Goal: Task Accomplishment & Management: Use online tool/utility

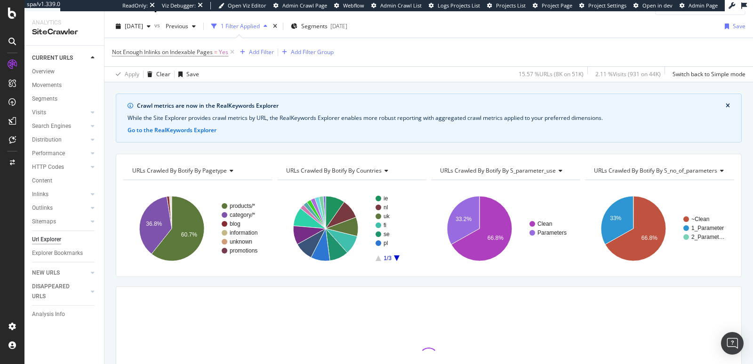
scroll to position [114, 0]
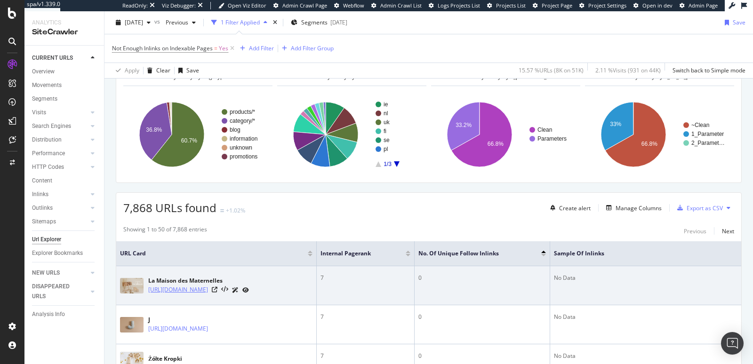
click at [208, 285] on link "https://monlitcabane.com/se/930-la-maison-des-maternelles" at bounding box center [178, 289] width 60 height 9
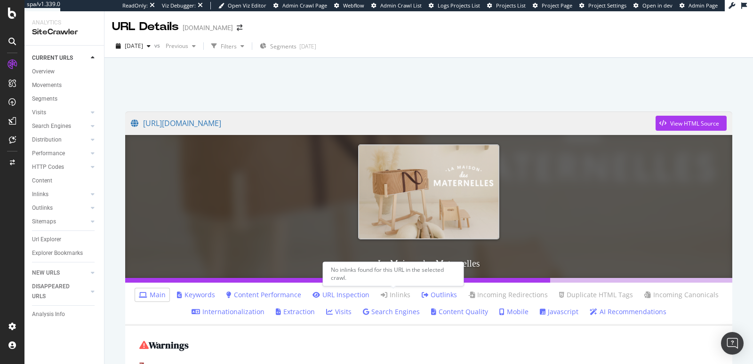
click at [402, 294] on link "Inlinks" at bounding box center [396, 294] width 30 height 9
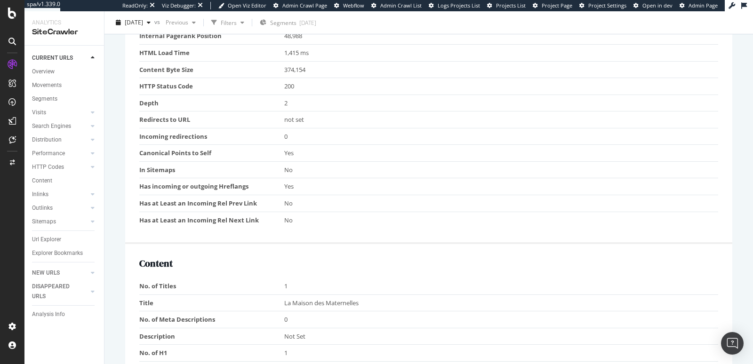
scroll to position [168, 0]
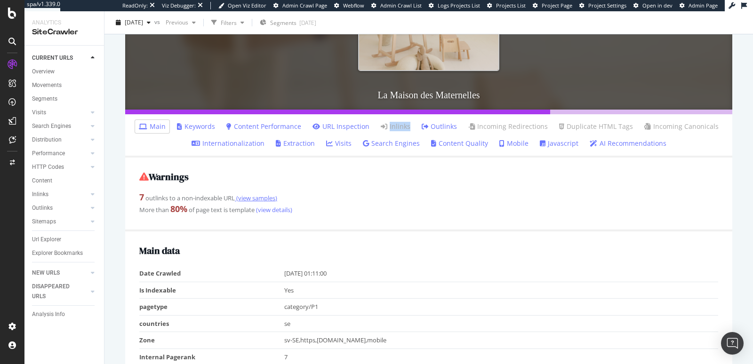
click at [250, 197] on link "(view samples)" at bounding box center [256, 198] width 42 height 8
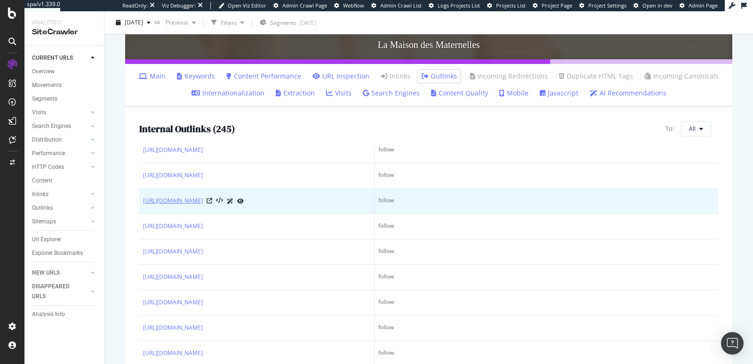
scroll to position [877, 0]
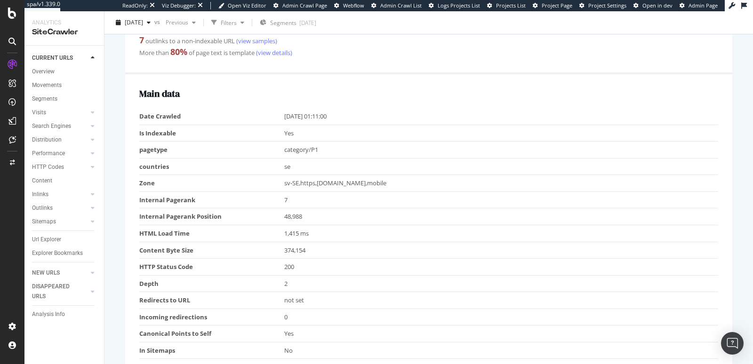
scroll to position [326, 0]
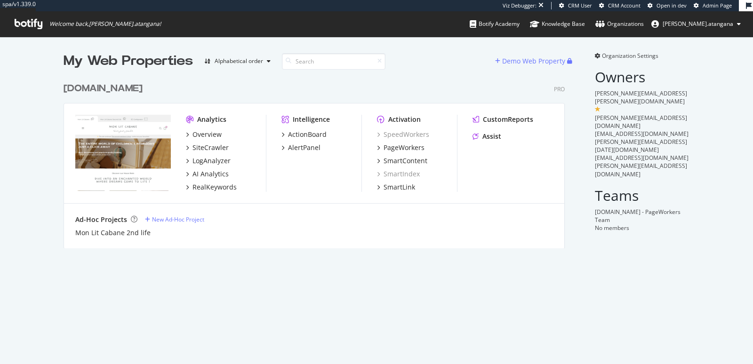
scroll to position [170, 501]
click at [202, 145] on div "SiteCrawler" at bounding box center [210, 147] width 36 height 9
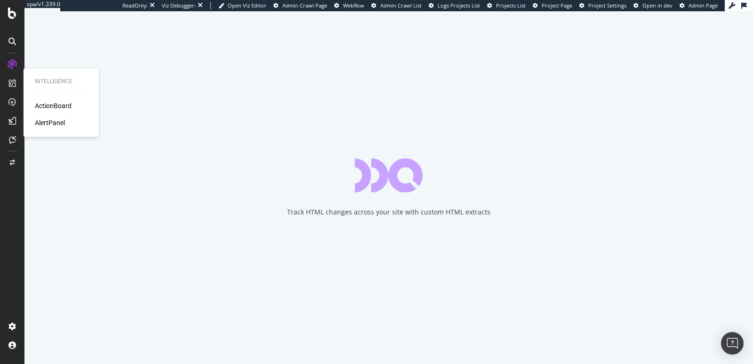
click at [47, 106] on div "ActionBoard" at bounding box center [53, 105] width 37 height 9
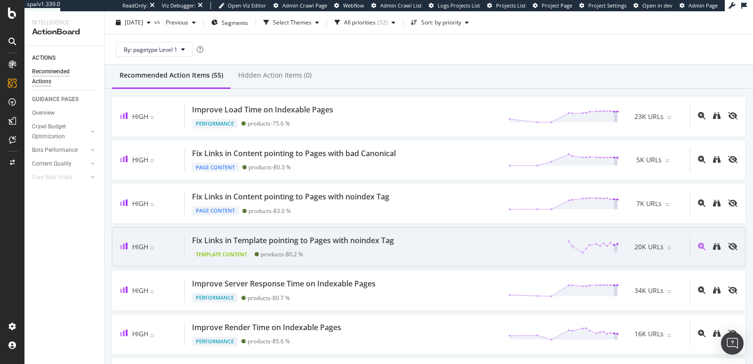
scroll to position [92, 0]
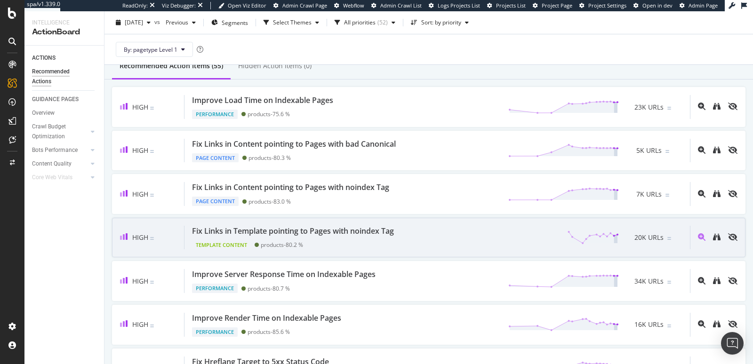
click at [274, 228] on div "Fix Links in Template pointing to Pages with noindex Tag" at bounding box center [293, 231] width 202 height 11
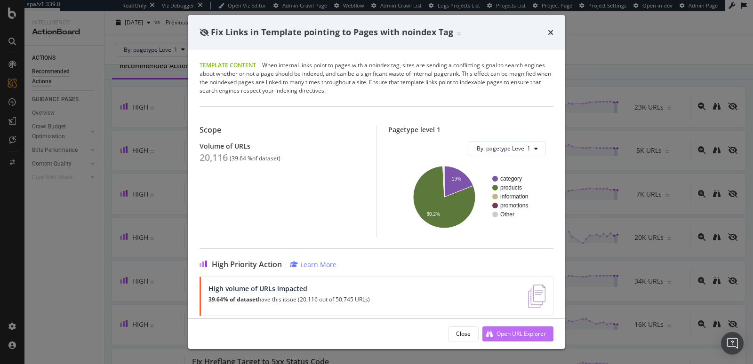
click at [493, 330] on div "Open URL Explorer" at bounding box center [514, 334] width 64 height 14
click at [620, 38] on div "Fix Links in Template pointing to Pages with noindex Tag Template Content | Whe…" at bounding box center [376, 182] width 753 height 364
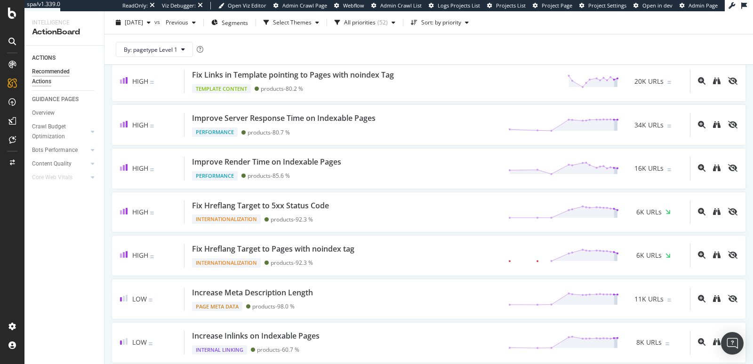
scroll to position [274, 0]
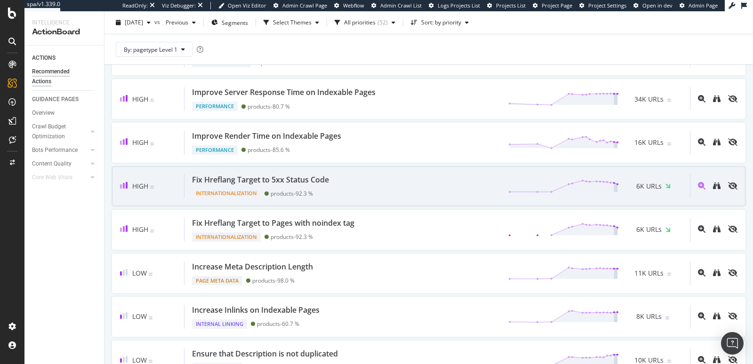
click at [306, 175] on div "Fix Hreflang Target to 5xx Status Code" at bounding box center [260, 180] width 137 height 11
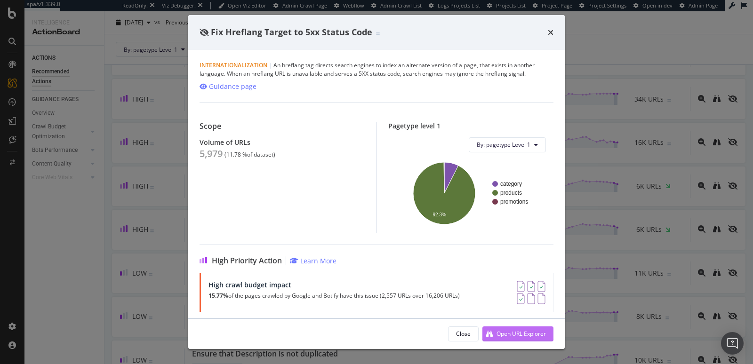
click at [494, 330] on div "Open URL Explorer" at bounding box center [514, 334] width 64 height 14
click at [574, 35] on div "Fix Hreflang Target to 5xx Status Code Internationalization | An hreflang tag d…" at bounding box center [376, 182] width 753 height 364
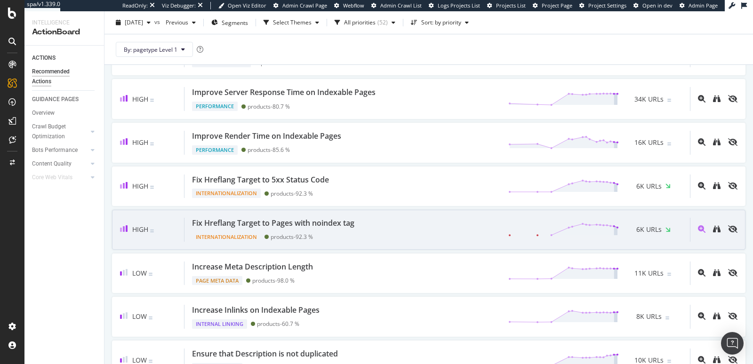
click at [299, 218] on div "Fix Hreflang Target to Pages with noindex tag" at bounding box center [273, 223] width 162 height 11
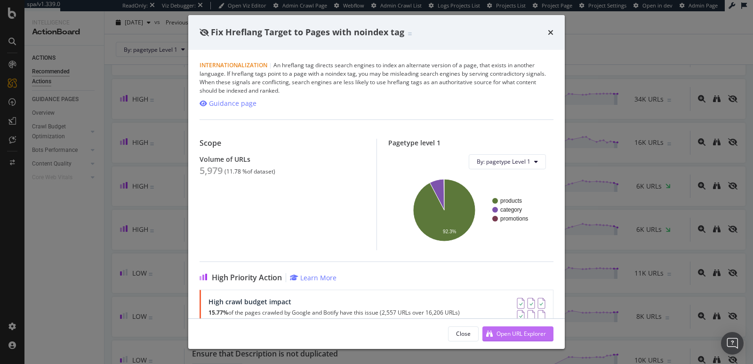
click at [515, 331] on div "Open URL Explorer" at bounding box center [520, 334] width 49 height 8
click at [637, 29] on div "Fix Hreflang Target to Pages with noindex tag Internationalization | An hreflan…" at bounding box center [376, 182] width 753 height 364
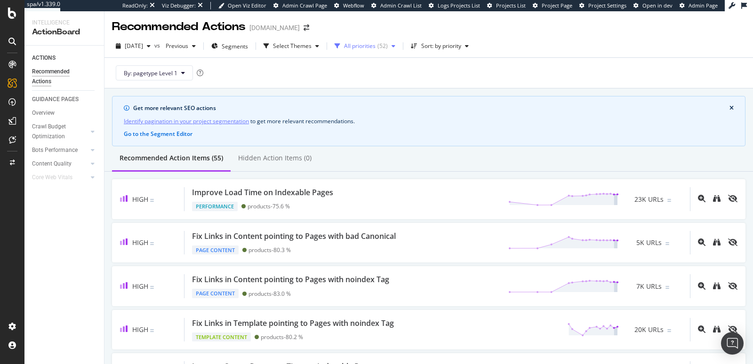
click at [366, 46] on div "All priorities" at bounding box center [360, 46] width 32 height 6
click at [357, 80] on div at bounding box center [356, 82] width 8 height 8
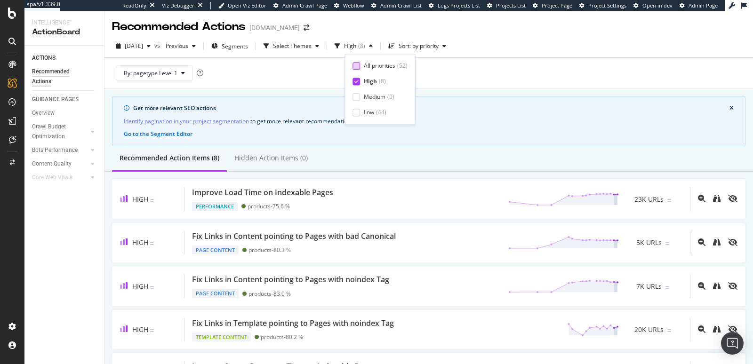
click at [360, 68] on div "All priorities ( 52 )" at bounding box center [379, 66] width 55 height 8
click at [361, 76] on div "All priorities ( 52 ) High ( 8 ) Medium ( 0 ) Low ( 44 )" at bounding box center [381, 89] width 58 height 55
click at [360, 79] on div "High ( 8 )" at bounding box center [381, 82] width 58 height 8
click at [394, 32] on div "Recommended Actions monlitcabane.com" at bounding box center [428, 23] width 648 height 24
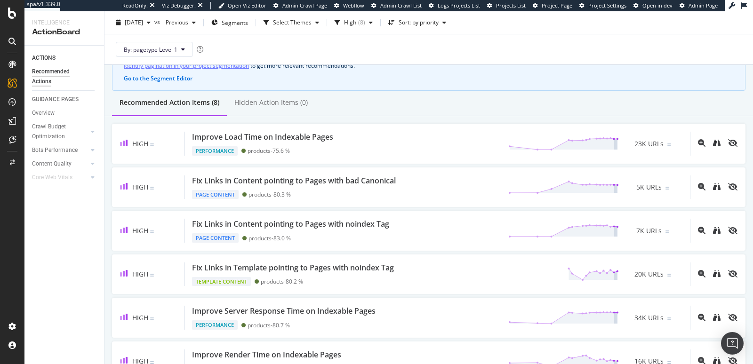
scroll to position [55, 0]
click at [376, 25] on div "button" at bounding box center [370, 23] width 11 height 6
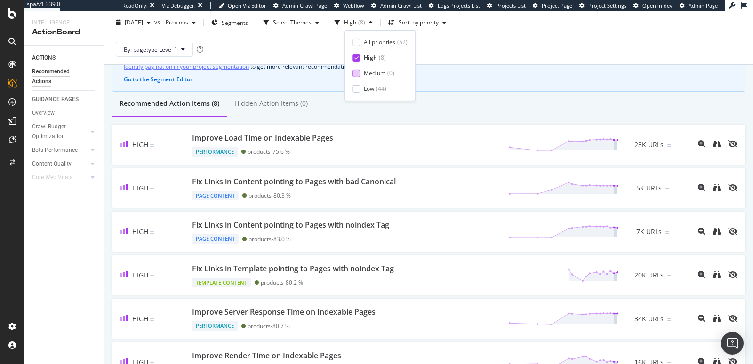
click at [371, 73] on div "Medium" at bounding box center [375, 73] width 22 height 8
click at [365, 60] on div "High" at bounding box center [370, 58] width 13 height 8
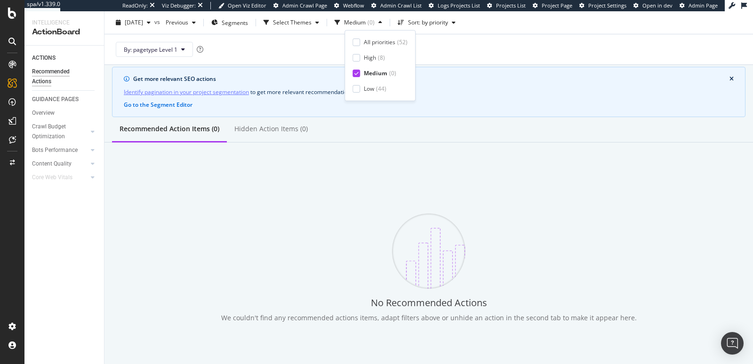
click at [368, 71] on div "Medium" at bounding box center [376, 73] width 24 height 8
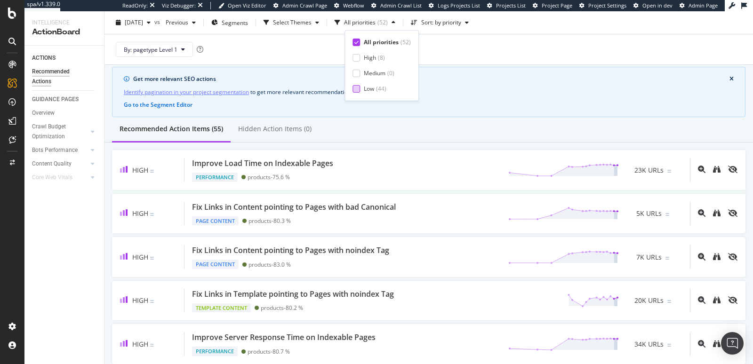
scroll to position [55, 0]
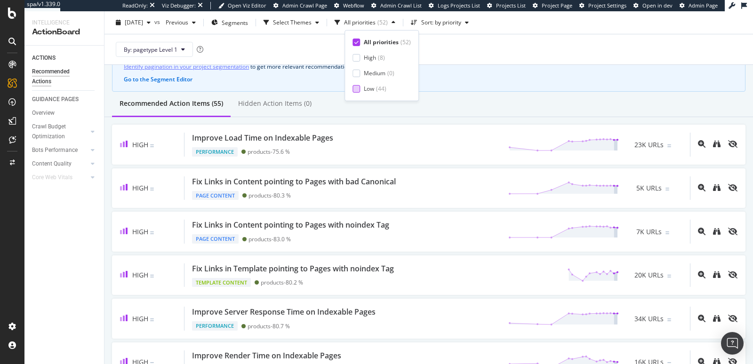
click at [359, 86] on div at bounding box center [356, 89] width 8 height 8
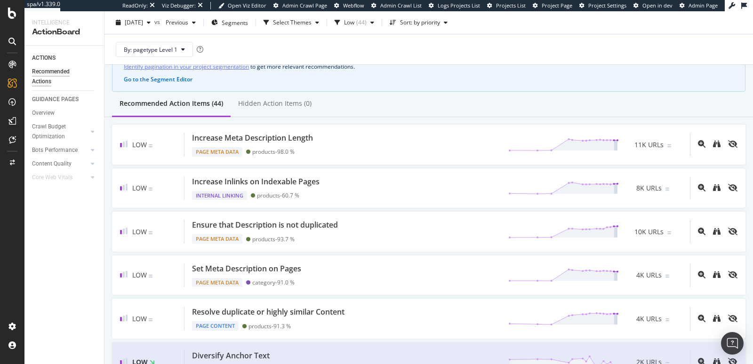
click at [445, 53] on div "By: pagetype Level 1" at bounding box center [428, 49] width 633 height 30
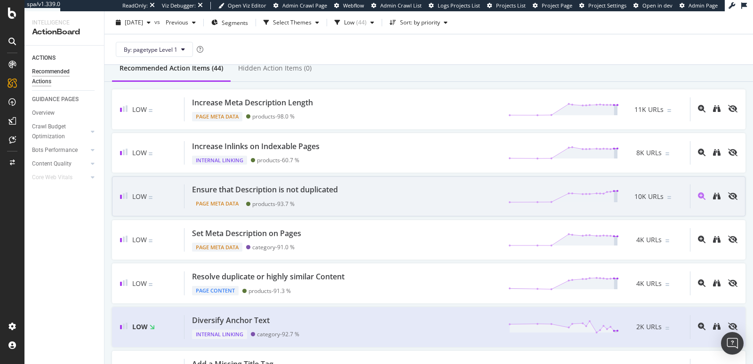
scroll to position [219, 0]
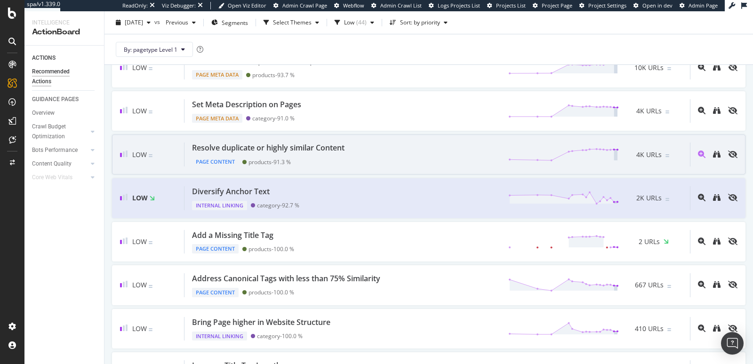
click at [392, 143] on div "Resolve duplicate or highly similar Content Page Content products - 91.3 % 4K U…" at bounding box center [436, 155] width 505 height 24
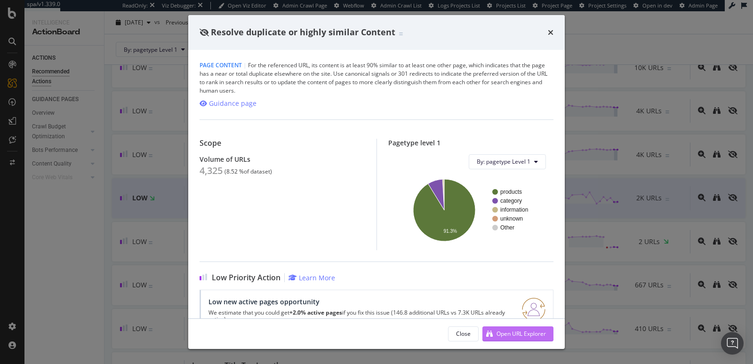
click at [507, 337] on div "Open URL Explorer" at bounding box center [520, 334] width 49 height 8
click at [96, 250] on div "Resolve duplicate or highly similar Content Page Content | For the referenced U…" at bounding box center [376, 182] width 753 height 364
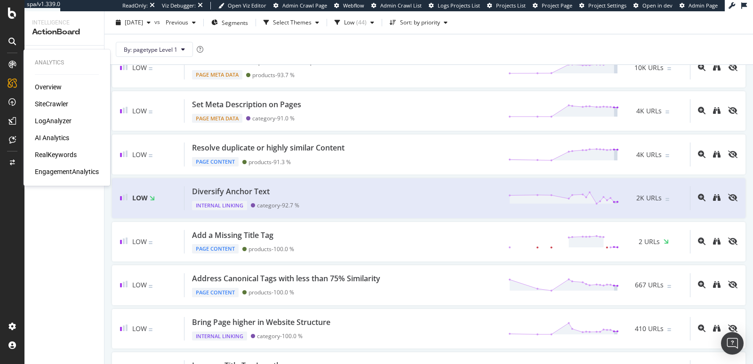
click at [40, 101] on div "SiteCrawler" at bounding box center [51, 103] width 33 height 9
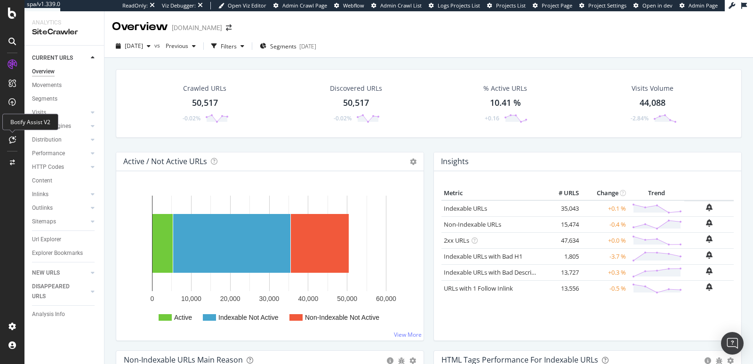
click at [14, 138] on icon at bounding box center [12, 140] width 7 height 8
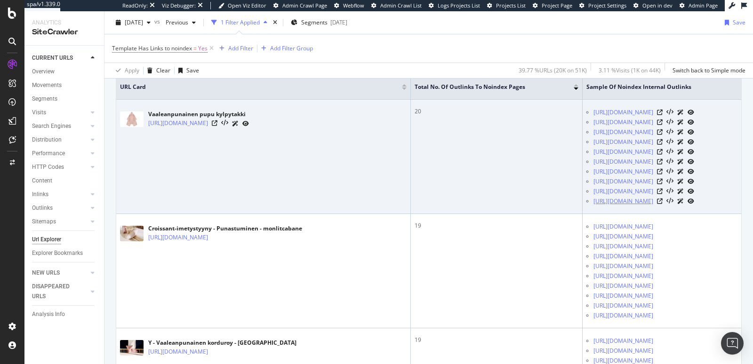
scroll to position [285, 0]
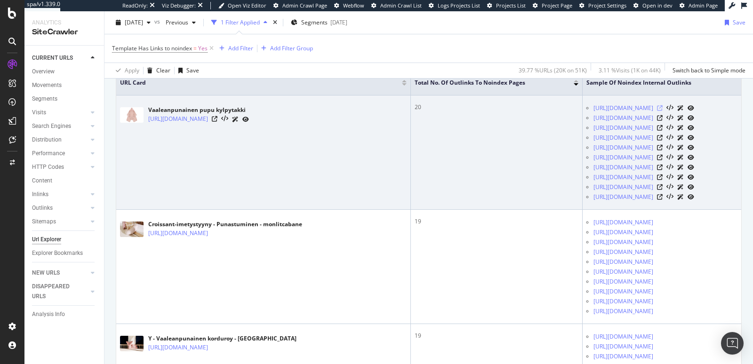
click at [663, 109] on icon at bounding box center [660, 108] width 6 height 6
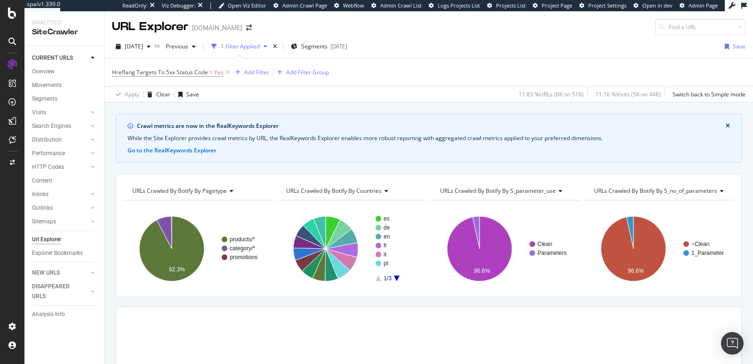
scroll to position [114, 0]
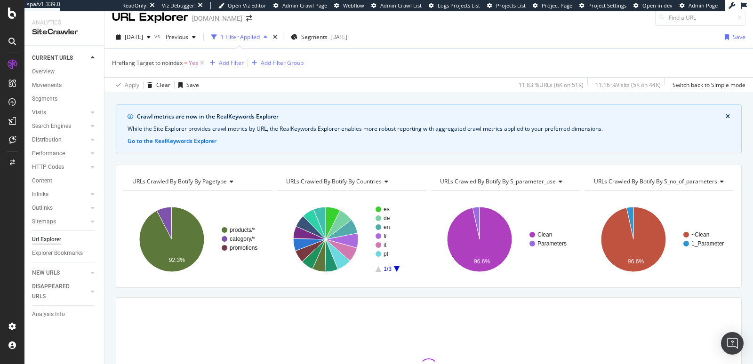
scroll to position [114, 0]
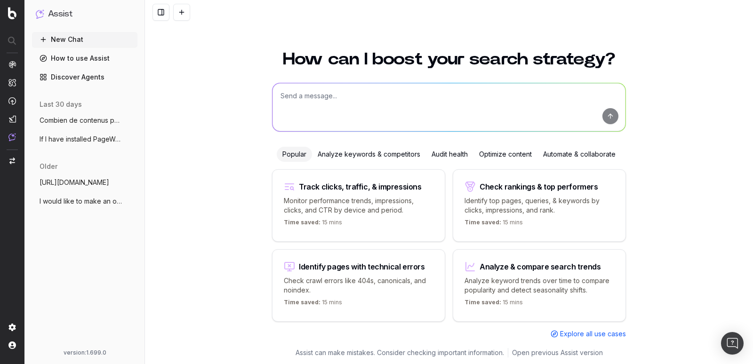
click at [368, 106] on textarea at bounding box center [448, 107] width 353 height 48
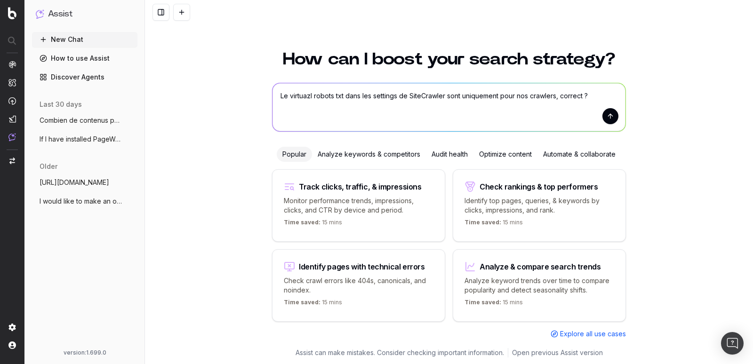
type textarea "Le virtuazl robots txt dans les settings de SiteCrawler sont uniquement pour no…"
click at [616, 117] on button "submit" at bounding box center [610, 116] width 16 height 16
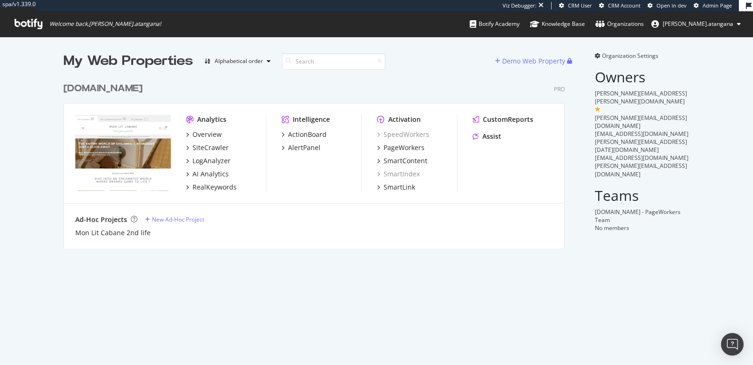
scroll to position [170, 501]
click at [201, 145] on div "SiteCrawler" at bounding box center [210, 147] width 36 height 9
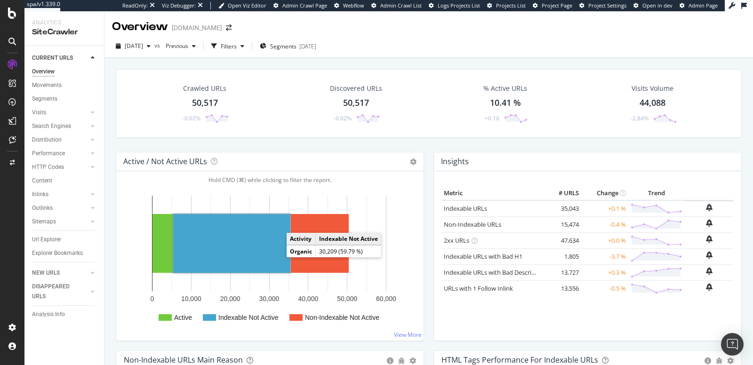
scroll to position [165, 0]
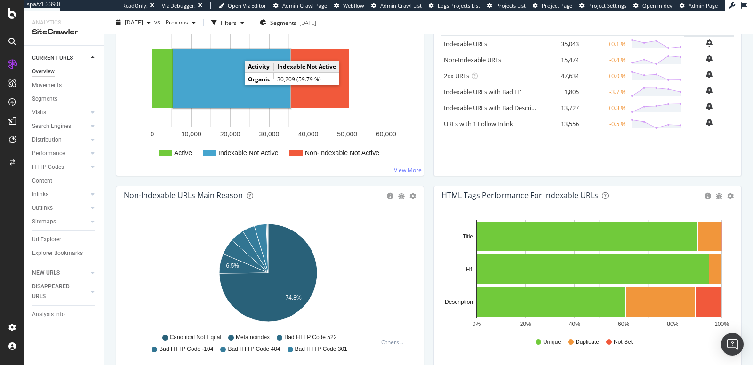
click at [239, 68] on rect "A chart." at bounding box center [231, 78] width 117 height 59
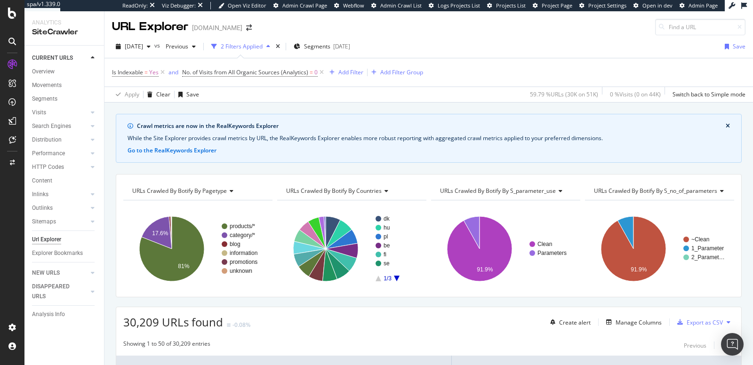
scroll to position [202, 0]
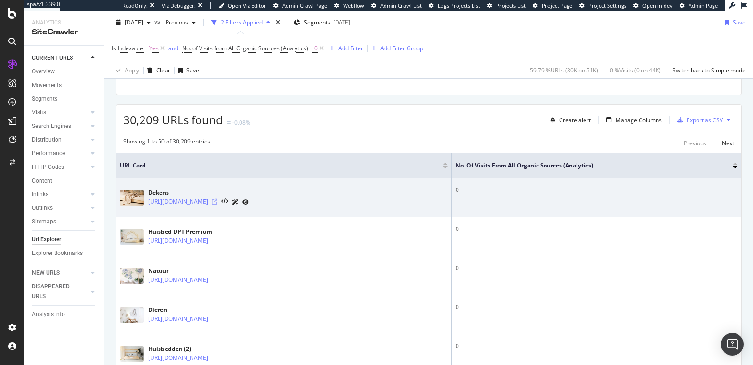
click at [217, 199] on icon at bounding box center [215, 202] width 6 height 6
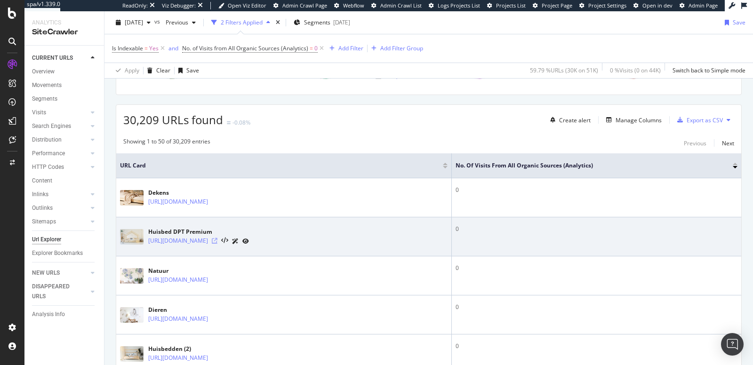
click at [217, 240] on icon at bounding box center [215, 241] width 6 height 6
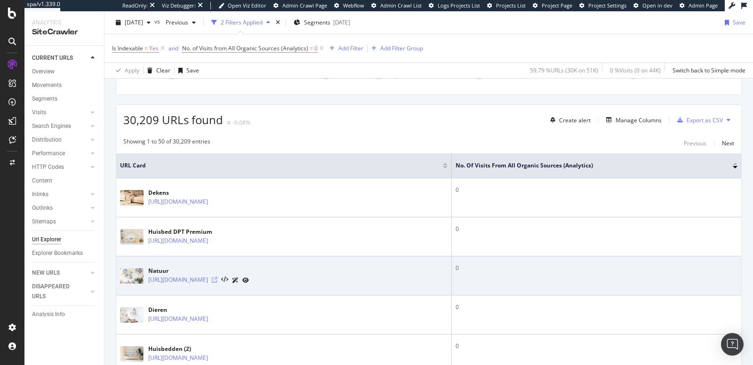
click at [217, 277] on icon at bounding box center [215, 280] width 6 height 6
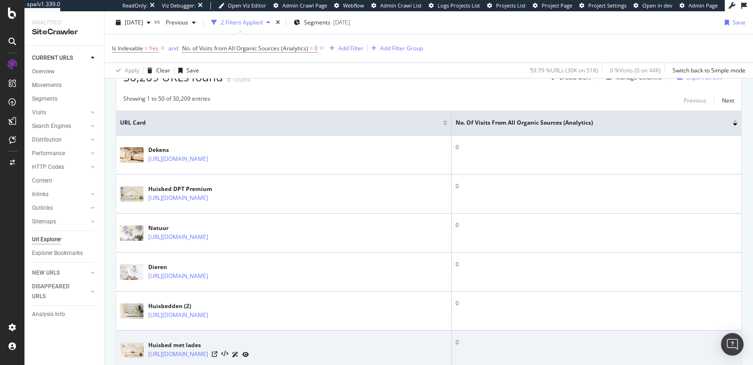
scroll to position [283, 0]
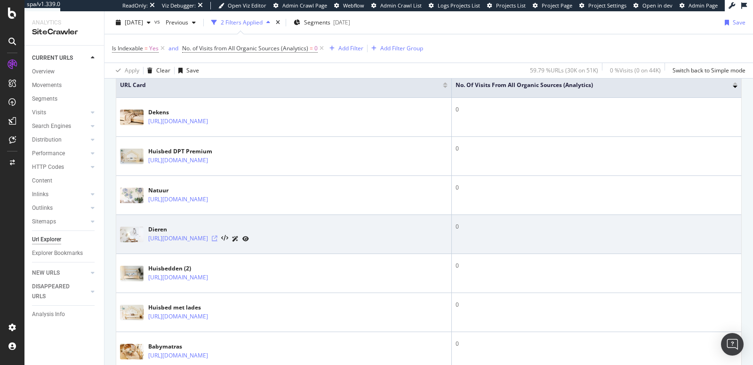
click at [217, 238] on icon at bounding box center [215, 239] width 6 height 6
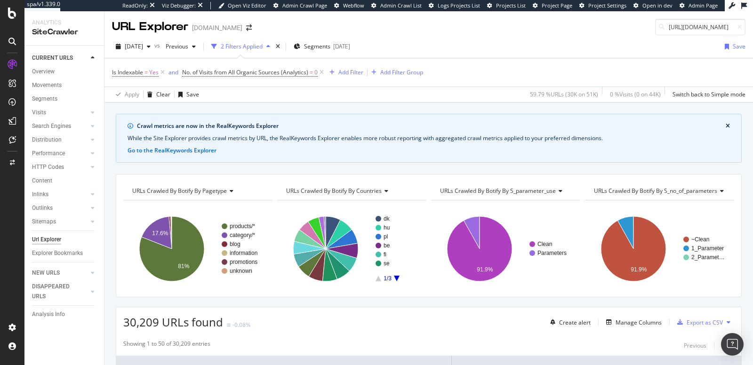
scroll to position [0, 231]
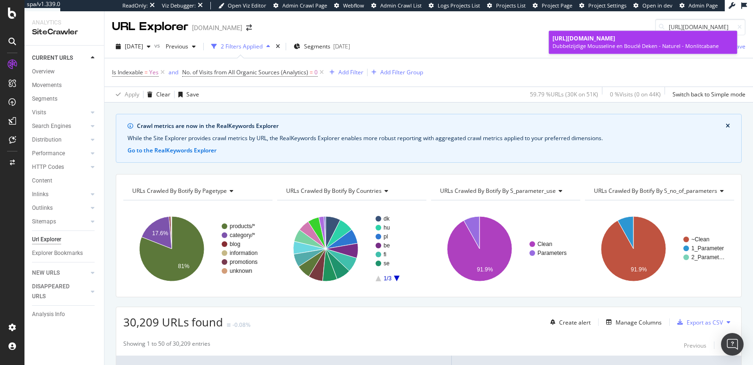
type input "https://monlitcabane.com/be/cotton-blanket/8437-double-sided-cotton-muslin-and-…"
click at [615, 37] on span "https://monlitcabane.com/be/cotton-blanket/8437-double-sided-cotton-muslin-and-…" at bounding box center [583, 38] width 63 height 8
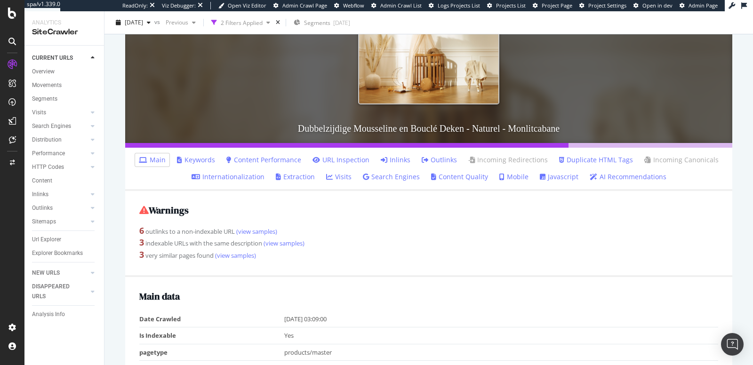
scroll to position [175, 0]
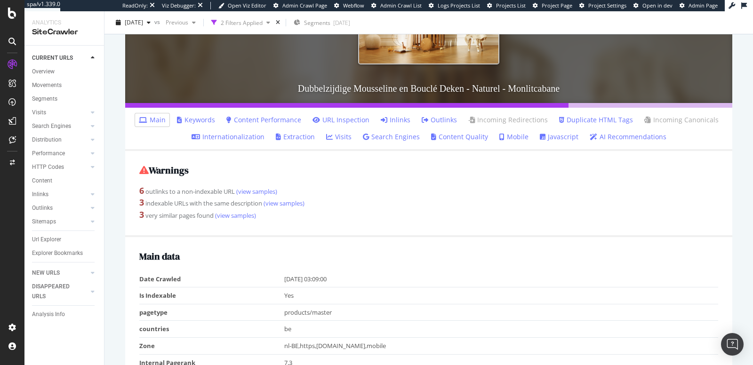
click at [384, 111] on ul "Main Keywords Content Performance URL Inspection Inlinks Outlinks Incoming Redi…" at bounding box center [428, 129] width 607 height 43
click at [384, 115] on link "Inlinks" at bounding box center [396, 119] width 30 height 9
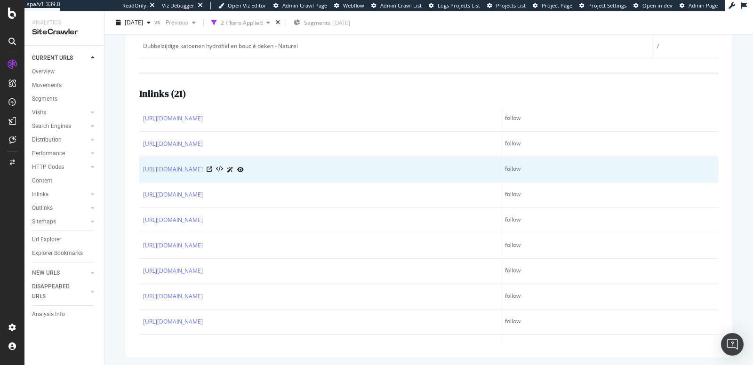
scroll to position [318, 0]
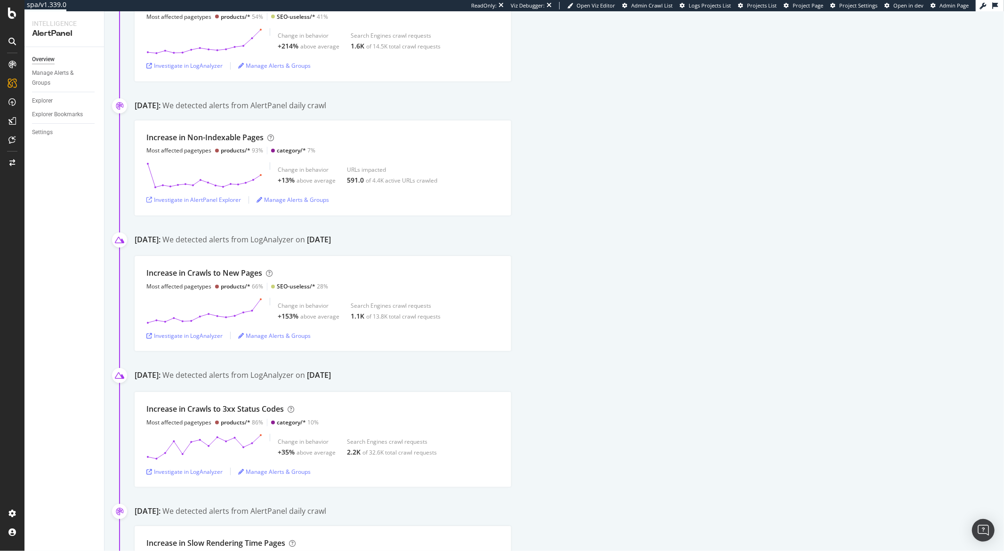
scroll to position [611, 0]
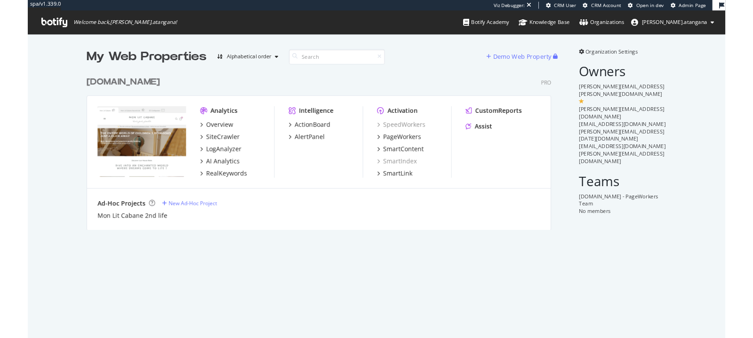
scroll to position [170, 501]
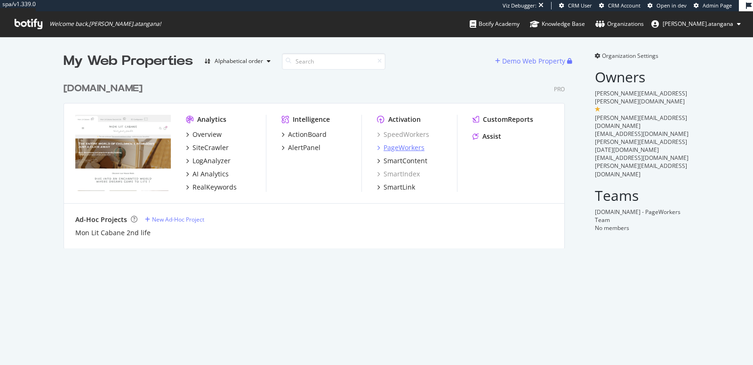
click at [415, 147] on div "PageWorkers" at bounding box center [404, 147] width 41 height 9
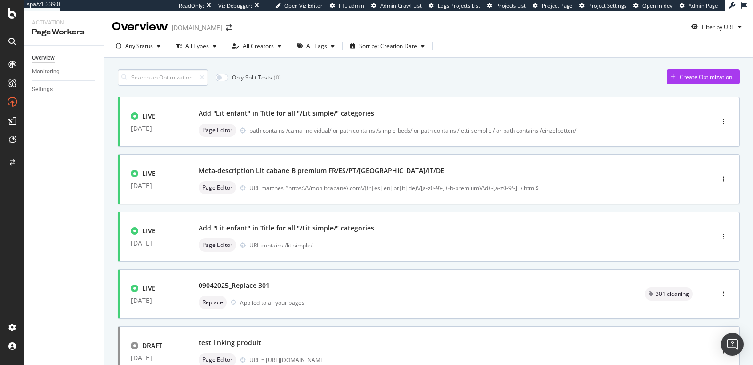
click at [155, 78] on input at bounding box center [163, 77] width 90 height 16
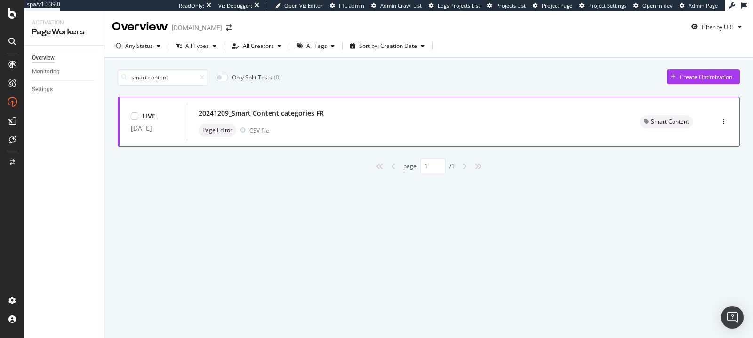
click at [296, 122] on div "20241209_Smart Content categories FR Page Editor CSV file" at bounding box center [408, 122] width 419 height 30
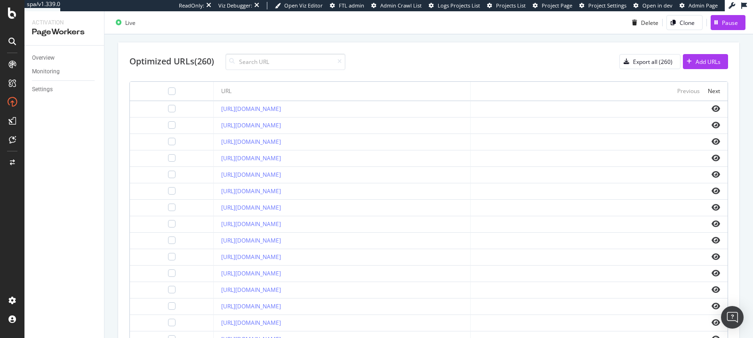
scroll to position [322, 0]
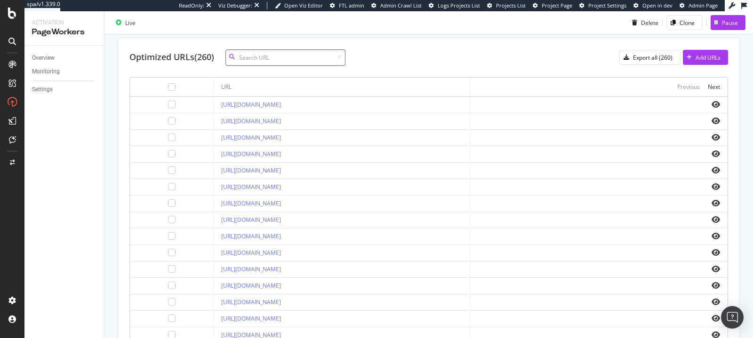
click at [264, 58] on input at bounding box center [285, 57] width 120 height 16
paste input "[URL][DOMAIN_NAME]"
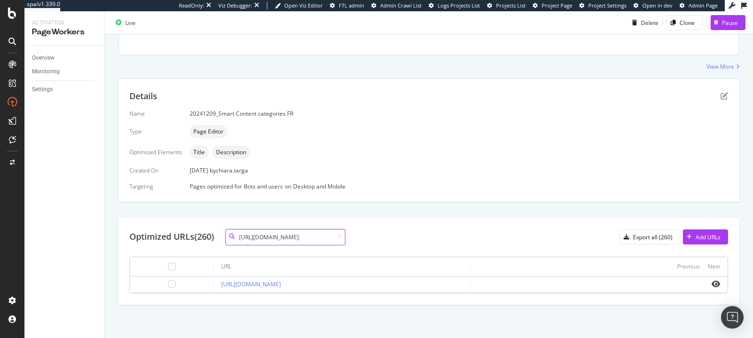
scroll to position [139, 0]
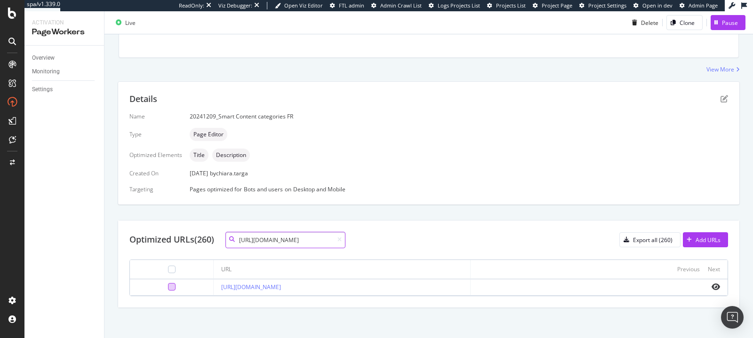
type input "https://monlitcabane.com/fr/115-lit-cabane"
click at [168, 285] on div at bounding box center [172, 287] width 8 height 8
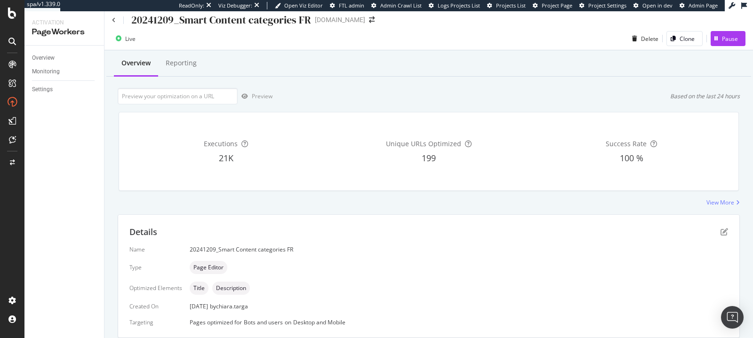
scroll to position [14, 0]
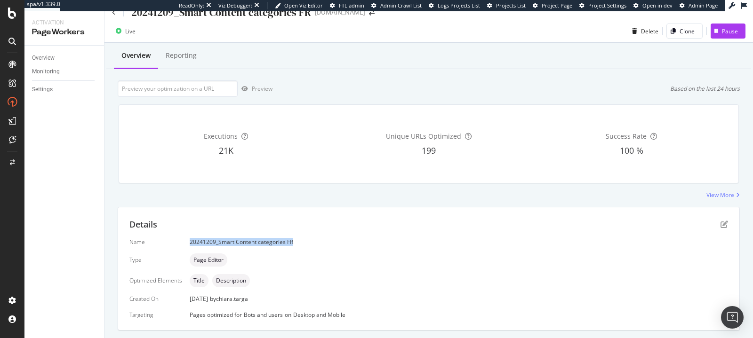
drag, startPoint x: 185, startPoint y: 240, endPoint x: 298, endPoint y: 242, distance: 113.0
click at [298, 242] on div "Name 20241209_Smart Content categories FR Type Page Editor Optimized Elements T…" at bounding box center [428, 278] width 599 height 80
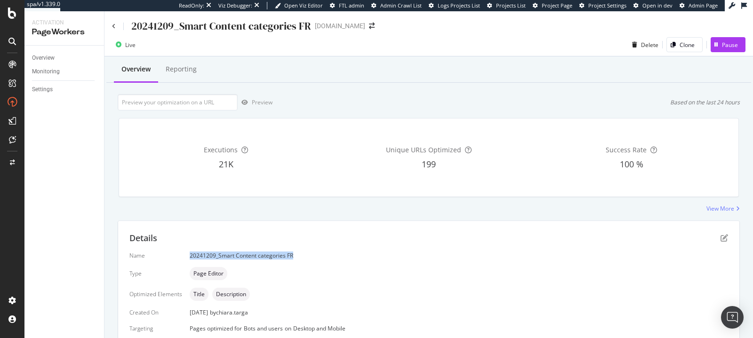
scroll to position [0, 0]
click at [113, 27] on icon at bounding box center [114, 27] width 4 height 6
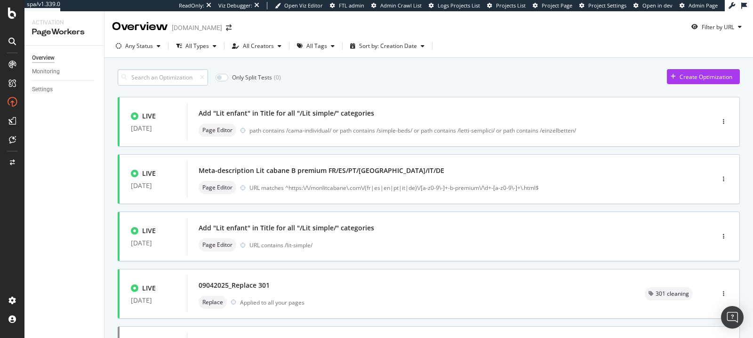
click at [155, 76] on input at bounding box center [163, 77] width 90 height 16
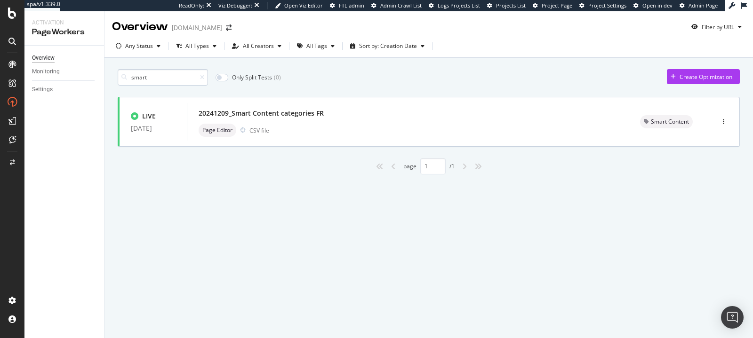
click at [152, 75] on input "smart" at bounding box center [163, 77] width 90 height 16
click at [305, 127] on div "path matches ^/[a-z]{2}/(178|179|696|184|230|899|776|231|900|446|790)-([a-z-0-9…" at bounding box center [430, 131] width 363 height 8
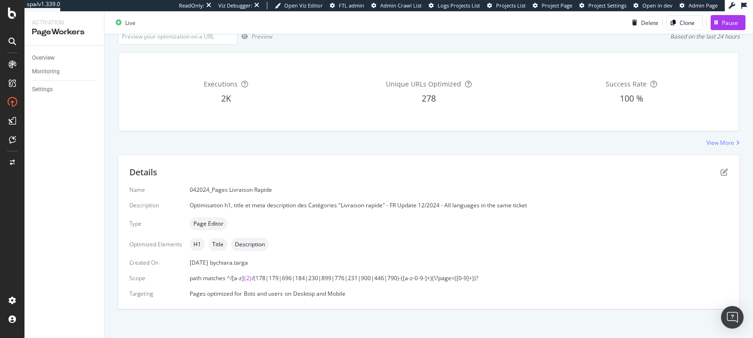
scroll to position [66, 0]
click at [720, 169] on icon "pen-to-square" at bounding box center [724, 172] width 8 height 8
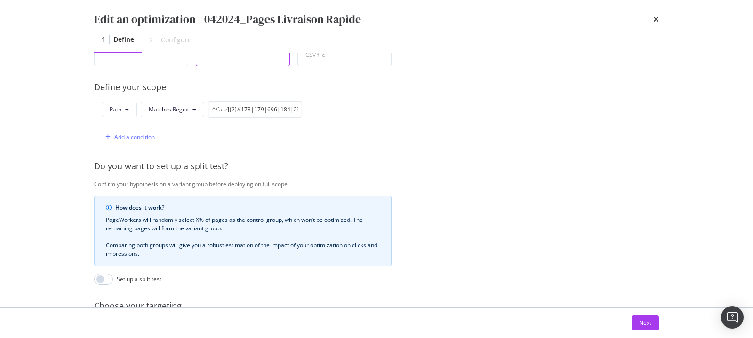
scroll to position [201, 0]
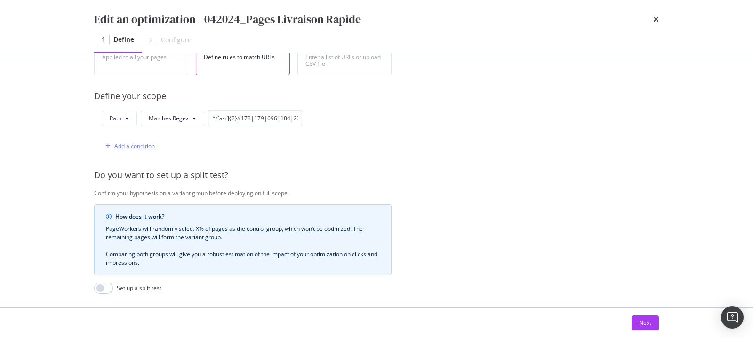
click at [127, 143] on div "Add a condition" at bounding box center [134, 146] width 40 height 8
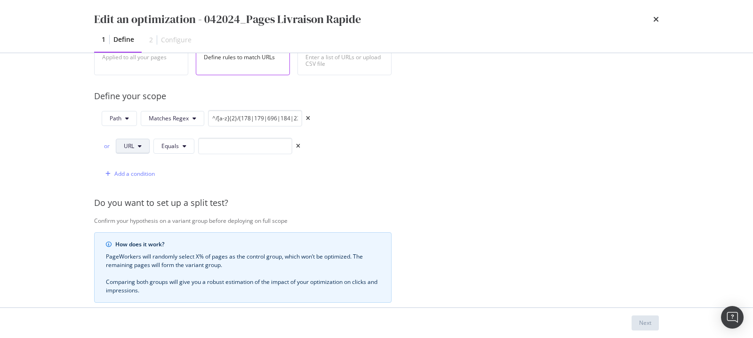
click at [144, 142] on button "URL" at bounding box center [133, 146] width 34 height 15
click at [140, 212] on span "Path" at bounding box center [140, 215] width 33 height 8
click at [176, 140] on button "Equals" at bounding box center [175, 146] width 41 height 15
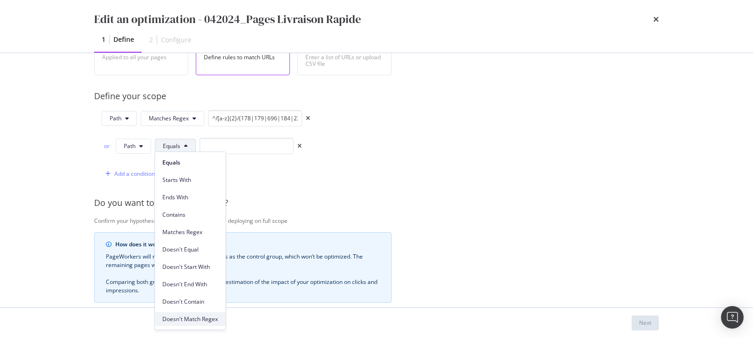
click at [178, 317] on span "Doesn't Match Regex" at bounding box center [190, 319] width 56 height 8
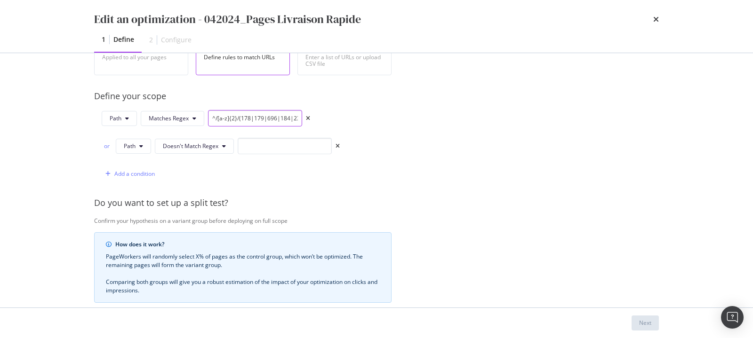
click at [252, 116] on input "^/[a-z]{2}/(178|179|696|184|230|899|776|231|900|446|790)-([a-z-0-9-]+)(\?page=(…" at bounding box center [255, 118] width 94 height 16
click at [656, 21] on icon "times" at bounding box center [656, 20] width 6 height 8
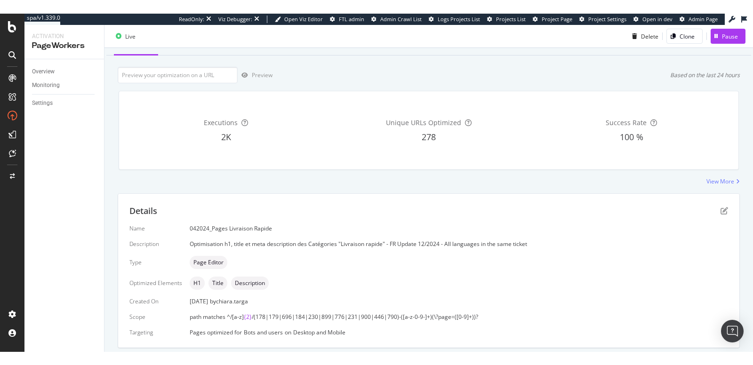
scroll to position [0, 0]
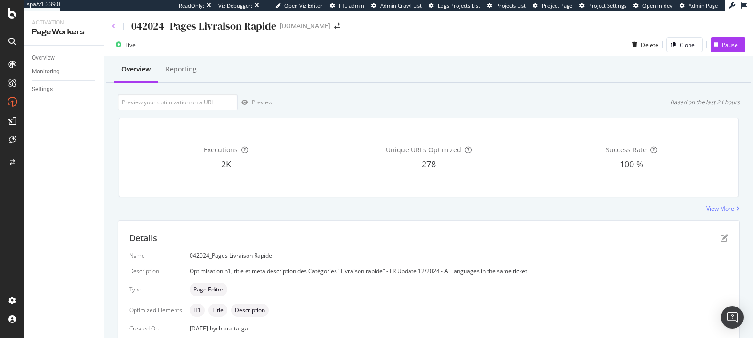
click at [113, 25] on icon at bounding box center [114, 27] width 4 height 6
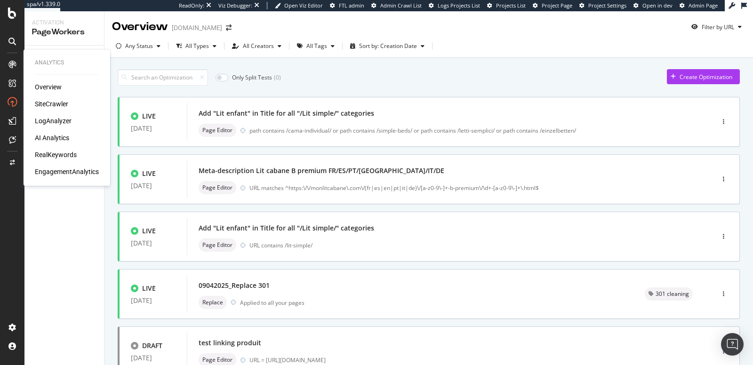
click at [49, 150] on div "RealKeywords" at bounding box center [56, 154] width 42 height 9
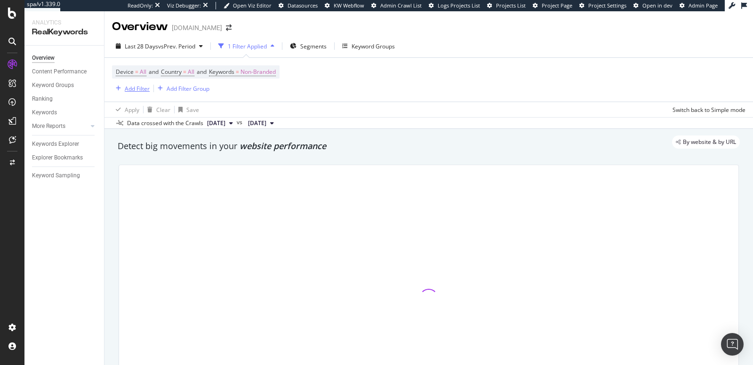
click at [143, 86] on div "Add Filter" at bounding box center [137, 89] width 25 height 8
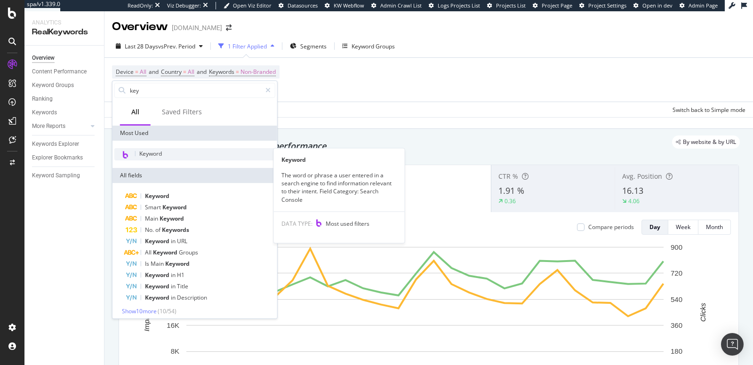
type input "key"
click at [154, 154] on span "Keyword" at bounding box center [150, 154] width 23 height 8
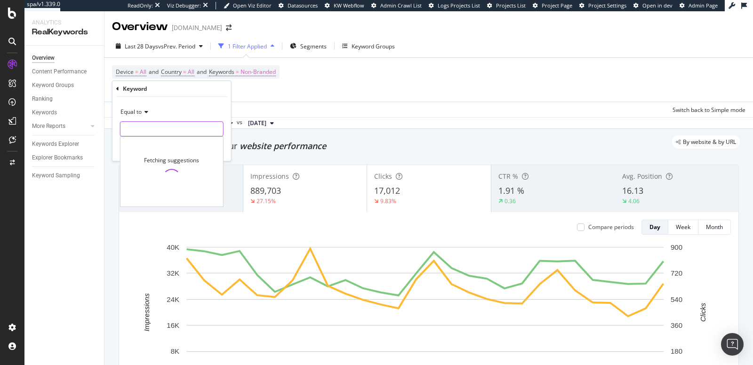
click at [152, 131] on input "text" at bounding box center [171, 128] width 103 height 15
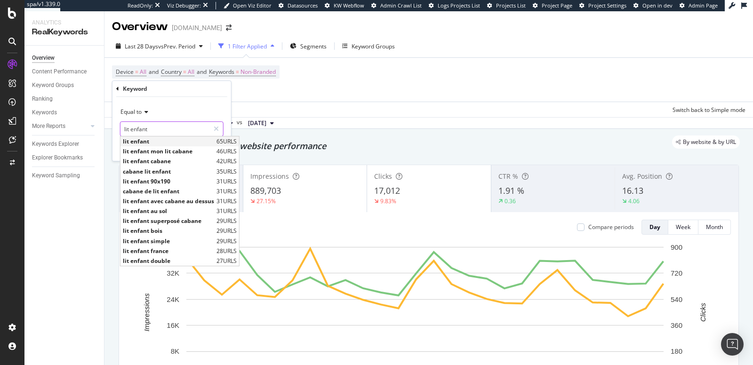
type input "lit enfant"
click at [163, 143] on span "lit enfant" at bounding box center [168, 141] width 91 height 8
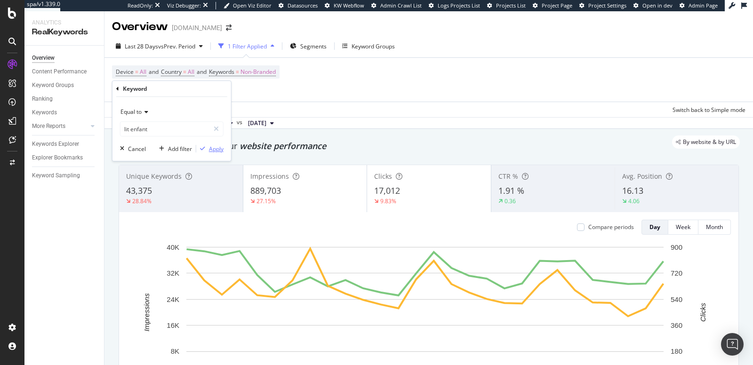
click at [207, 146] on div "button" at bounding box center [202, 149] width 13 height 6
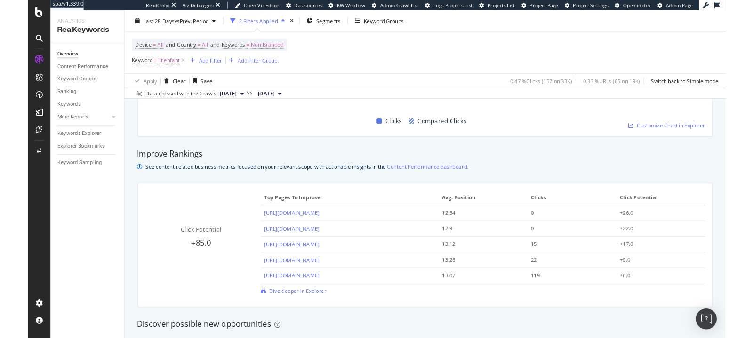
scroll to position [554, 0]
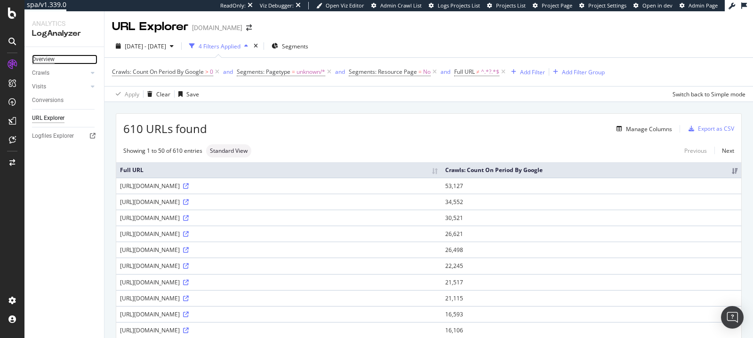
click at [43, 58] on div "Overview" at bounding box center [43, 60] width 23 height 10
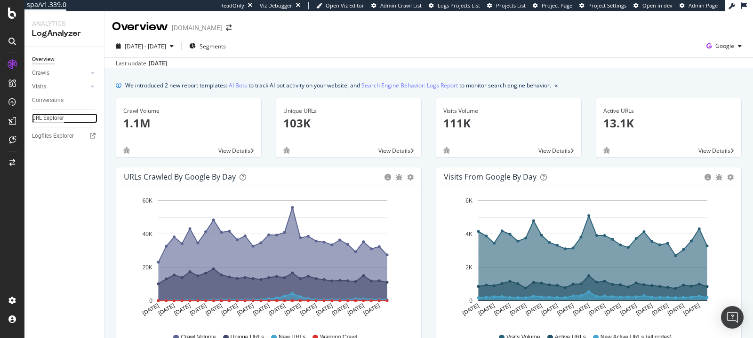
click at [50, 121] on div "URL Explorer" at bounding box center [48, 118] width 32 height 10
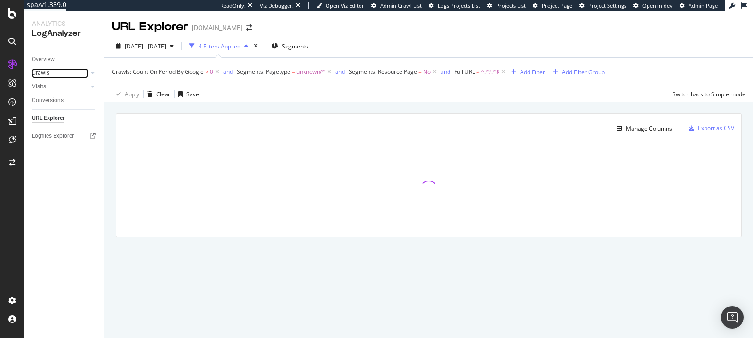
click at [82, 72] on div at bounding box center [83, 72] width 9 height 9
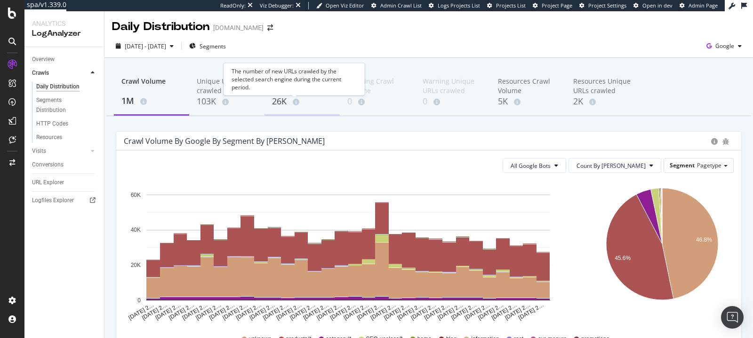
click at [290, 98] on div "26K" at bounding box center [302, 102] width 60 height 12
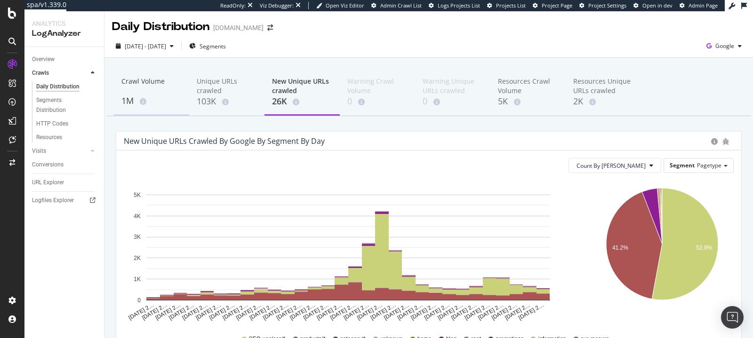
click at [156, 93] on div "Crawl Volume" at bounding box center [151, 86] width 60 height 18
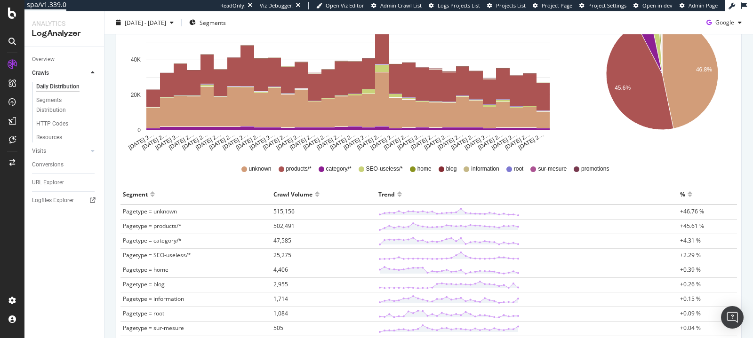
scroll to position [204, 0]
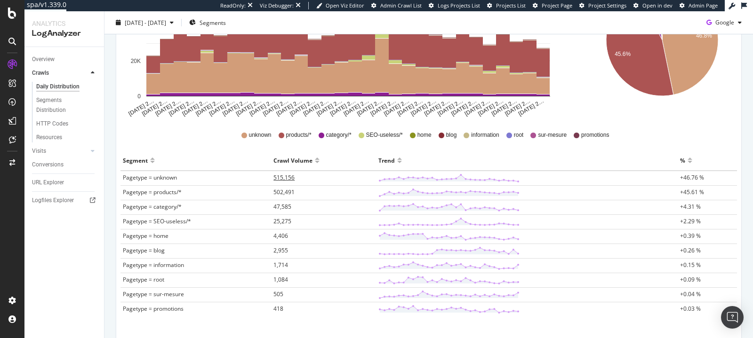
click at [278, 176] on span "515,156" at bounding box center [283, 178] width 21 height 8
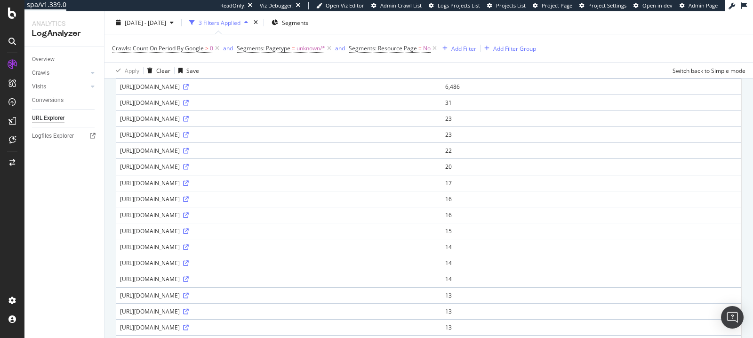
scroll to position [100, 0]
drag, startPoint x: 118, startPoint y: 180, endPoint x: 376, endPoint y: 182, distance: 257.4
click at [376, 182] on td "[URL][DOMAIN_NAME]" at bounding box center [278, 183] width 325 height 16
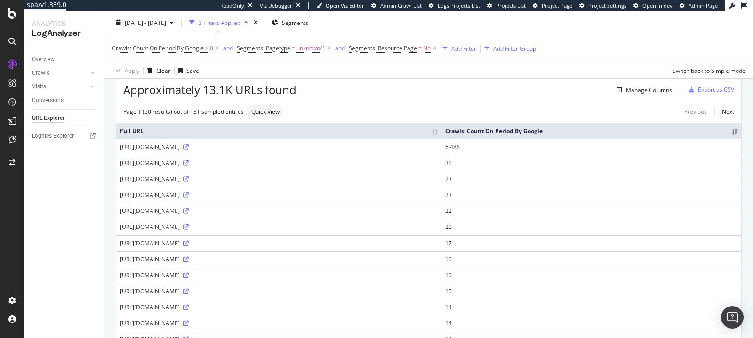
scroll to position [38, 0]
drag, startPoint x: 118, startPoint y: 146, endPoint x: 322, endPoint y: 147, distance: 203.8
click at [322, 147] on td "[URL][DOMAIN_NAME]" at bounding box center [278, 148] width 325 height 16
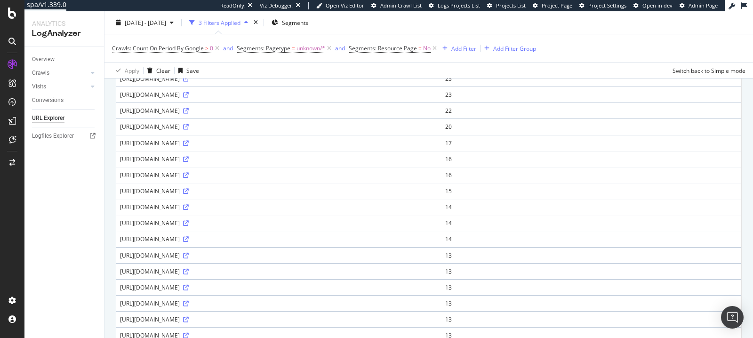
scroll to position [0, 0]
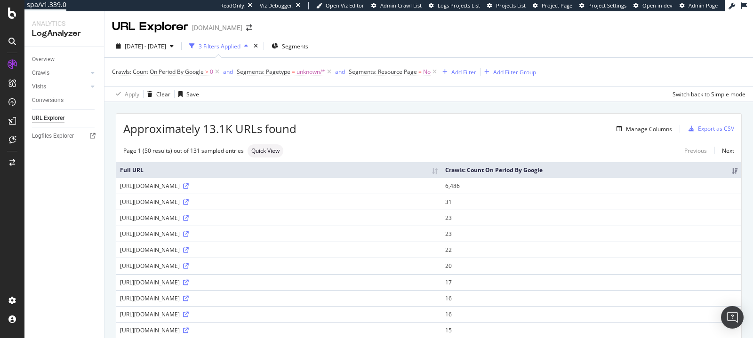
drag, startPoint x: 208, startPoint y: 201, endPoint x: 310, endPoint y: 201, distance: 101.2
click at [310, 201] on div "[URL][DOMAIN_NAME]" at bounding box center [279, 202] width 318 height 8
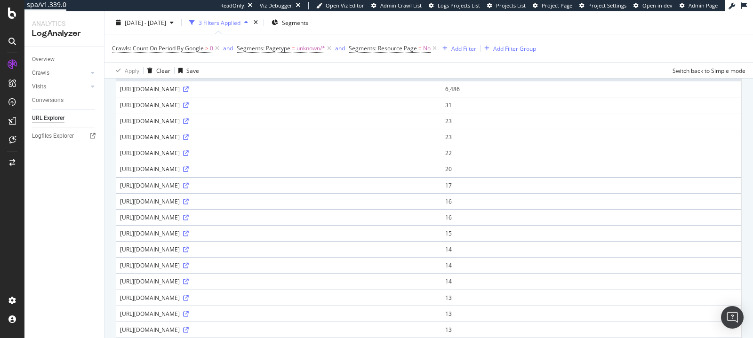
scroll to position [101, 0]
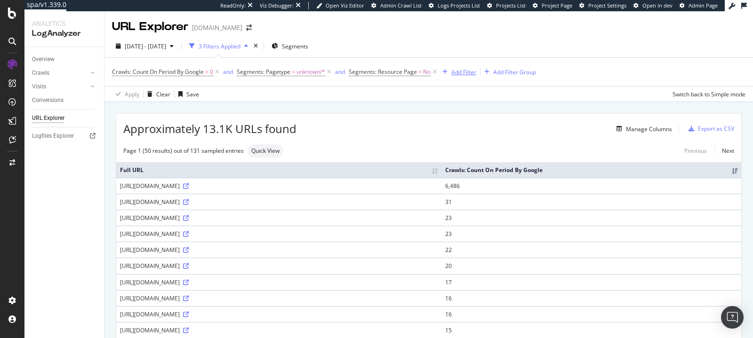
click at [462, 74] on div "Add Filter" at bounding box center [463, 72] width 25 height 8
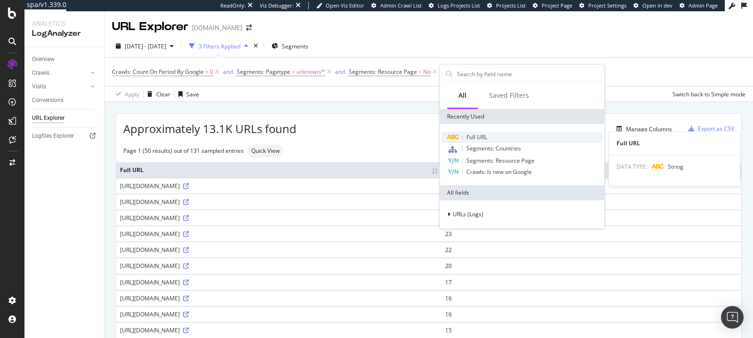
click at [480, 139] on span "Full URL" at bounding box center [476, 137] width 21 height 8
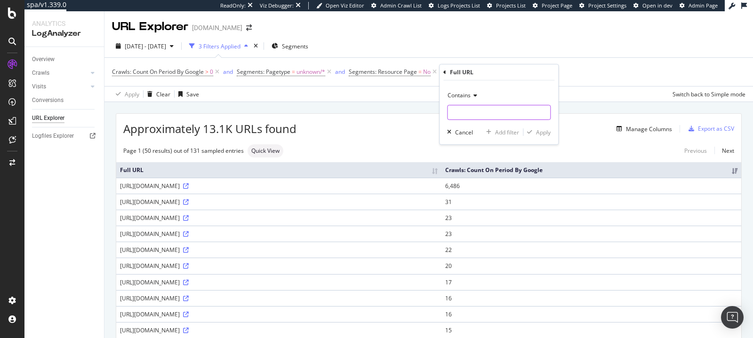
click at [466, 113] on input "text" at bounding box center [499, 112] width 103 height 15
type input "?"
click at [460, 95] on span "Contains" at bounding box center [459, 95] width 23 height 8
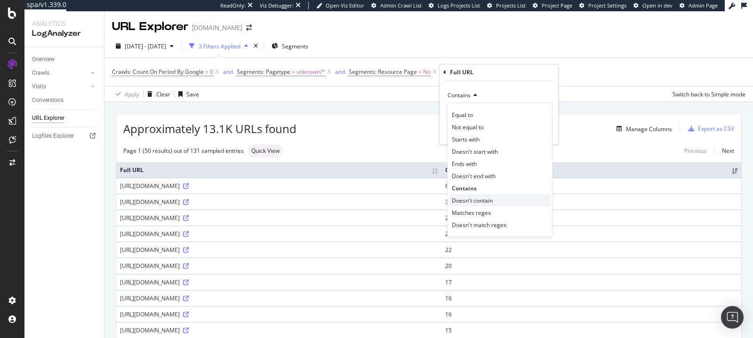
click at [475, 200] on span "Doesn't contain" at bounding box center [472, 201] width 41 height 8
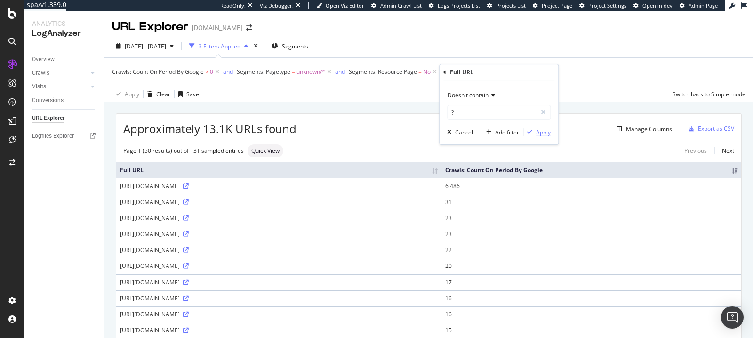
click at [536, 133] on div "button" at bounding box center [529, 132] width 13 height 6
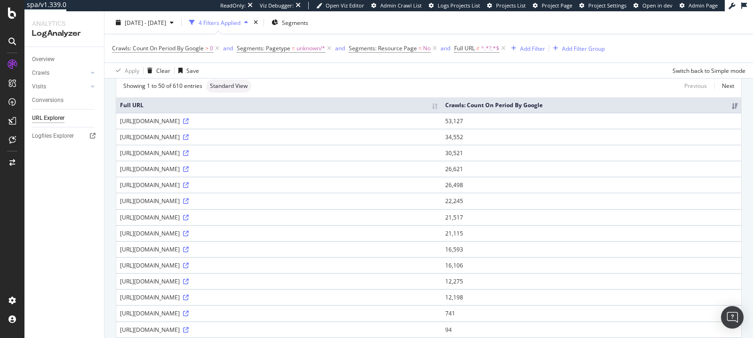
scroll to position [49, 0]
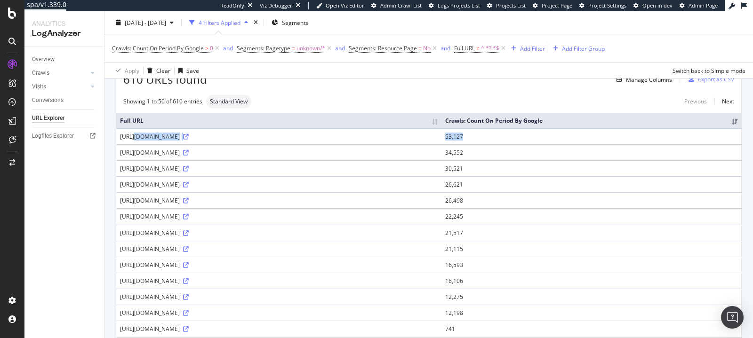
drag, startPoint x: 562, startPoint y: 131, endPoint x: 593, endPoint y: 136, distance: 31.9
click at [593, 136] on tr "https://monlitcabane.com/fr/module/facebookproductad/ajax 53,127" at bounding box center [428, 136] width 625 height 16
click at [593, 136] on td "53,127" at bounding box center [591, 136] width 300 height 16
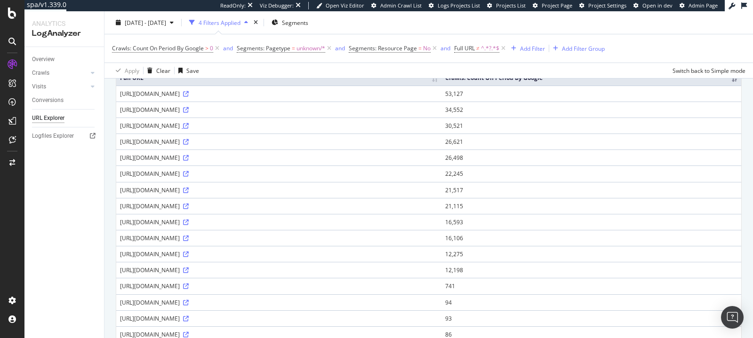
scroll to position [92, 0]
drag, startPoint x: 220, startPoint y: 190, endPoint x: 229, endPoint y: 190, distance: 9.0
click at [229, 190] on div "https://monlitcabane.com/de/module/facebookproductad/ajax" at bounding box center [279, 191] width 318 height 8
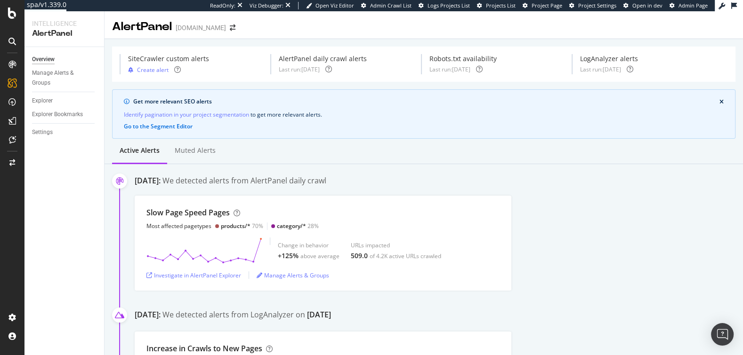
scroll to position [611, 0]
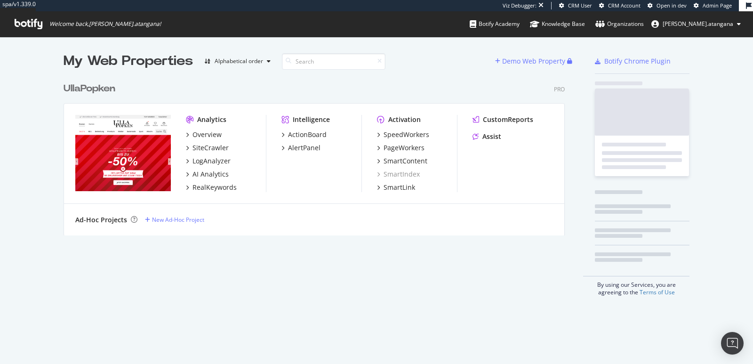
scroll to position [356, 737]
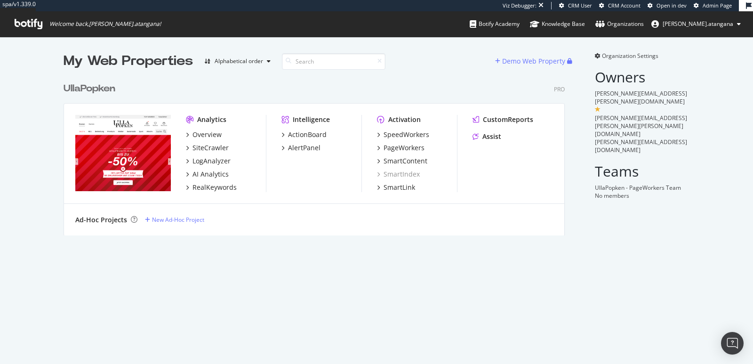
scroll to position [157, 501]
click at [398, 136] on div "SpeedWorkers" at bounding box center [407, 134] width 46 height 9
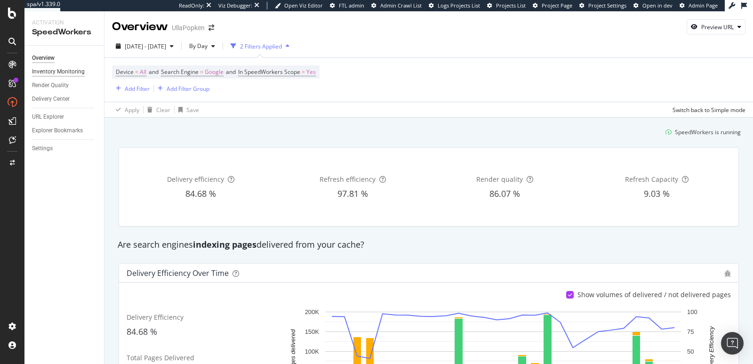
click at [60, 74] on div "Inventory Monitoring" at bounding box center [58, 72] width 53 height 10
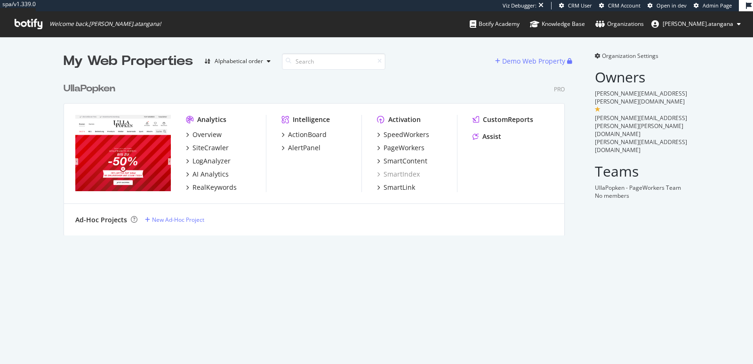
scroll to position [356, 737]
click at [206, 144] on div "SiteCrawler" at bounding box center [210, 147] width 36 height 9
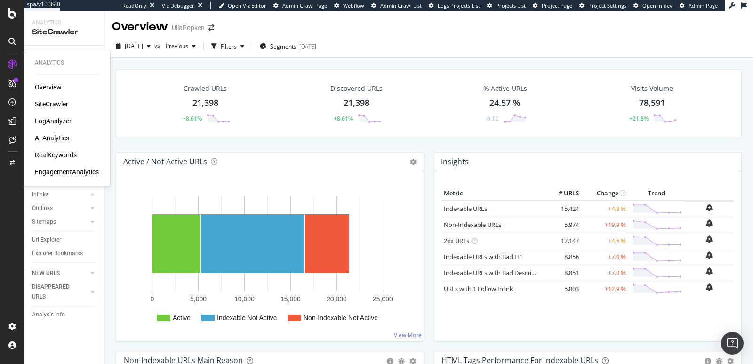
click at [44, 120] on div "LogAnalyzer" at bounding box center [53, 120] width 37 height 9
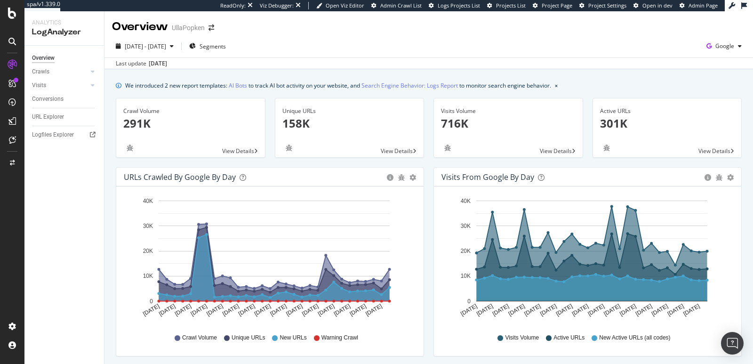
scroll to position [430, 0]
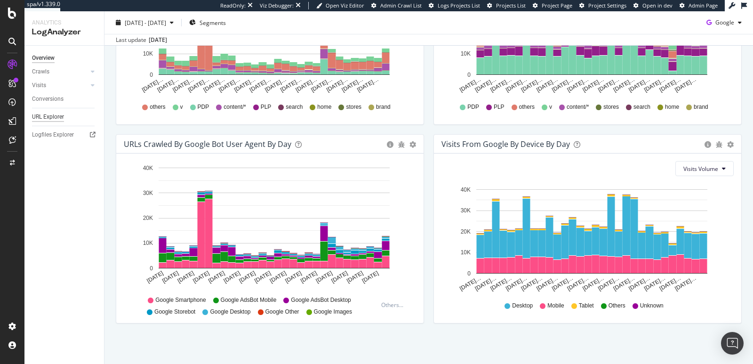
click at [53, 112] on div "URL Explorer" at bounding box center [48, 117] width 32 height 10
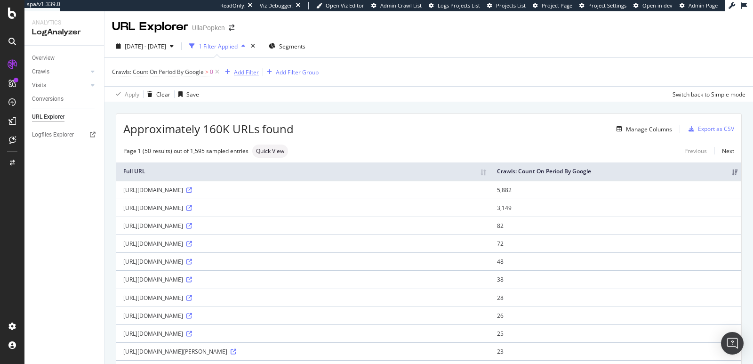
click at [234, 72] on div "Add Filter" at bounding box center [240, 72] width 38 height 10
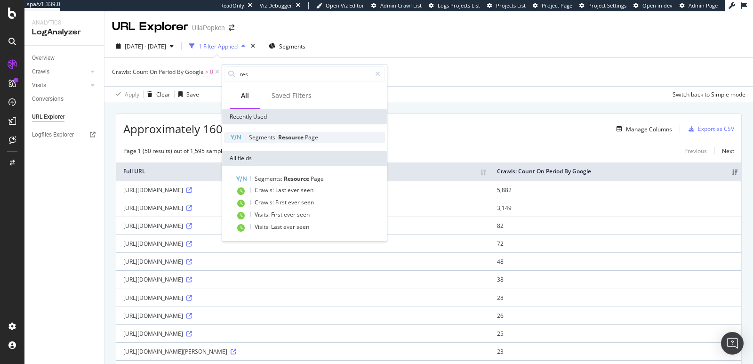
type input "res"
click at [272, 134] on span "Segments:" at bounding box center [263, 137] width 29 height 8
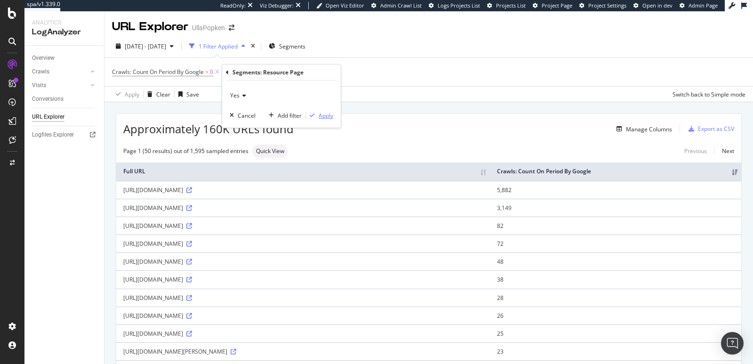
drag, startPoint x: 319, startPoint y: 113, endPoint x: 299, endPoint y: 115, distance: 19.3
click at [318, 114] on div "Apply" at bounding box center [319, 115] width 27 height 8
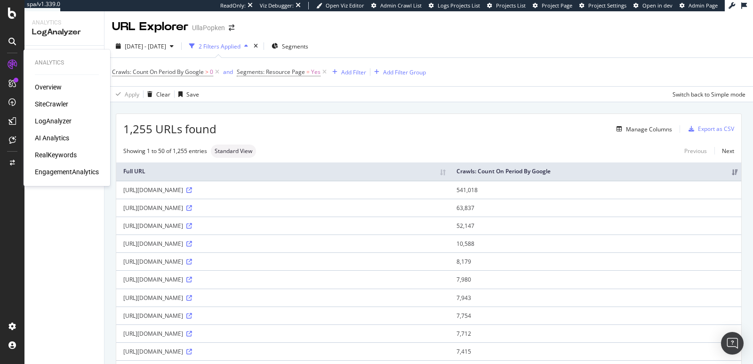
click at [46, 88] on div "Overview" at bounding box center [48, 86] width 27 height 9
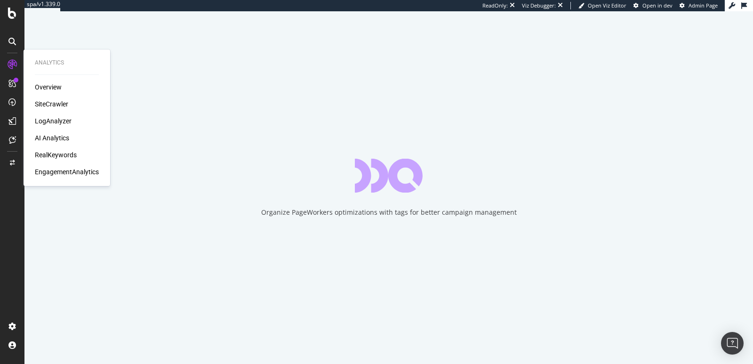
click at [45, 100] on div "SiteCrawler" at bounding box center [51, 103] width 33 height 9
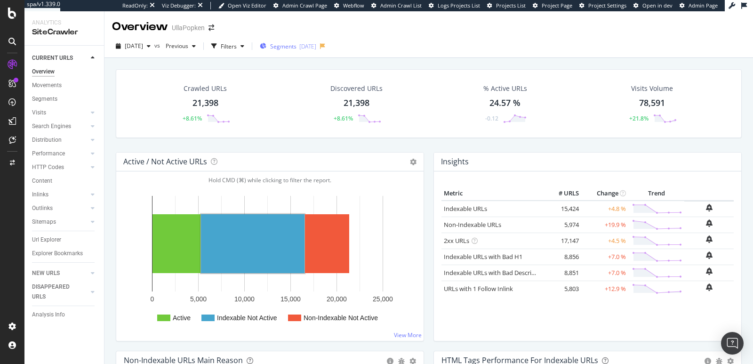
click at [296, 43] on span "Segments" at bounding box center [283, 46] width 26 height 8
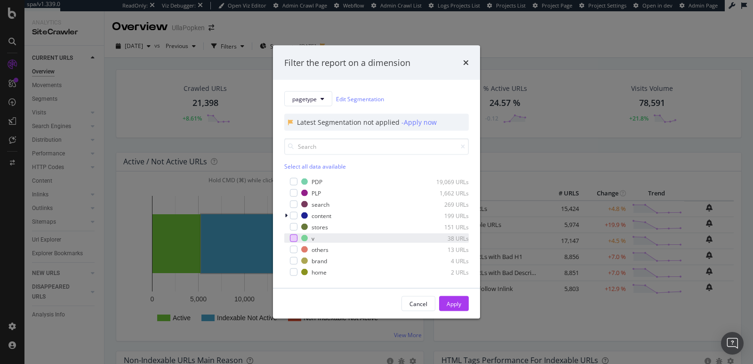
click at [297, 237] on div "modal" at bounding box center [294, 238] width 8 height 8
click at [449, 302] on div "Apply" at bounding box center [454, 303] width 15 height 8
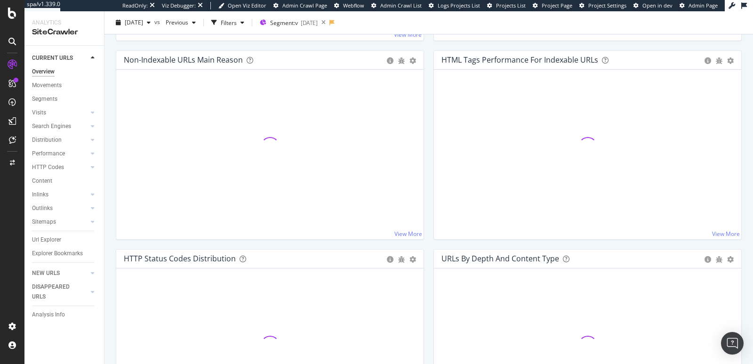
scroll to position [351, 0]
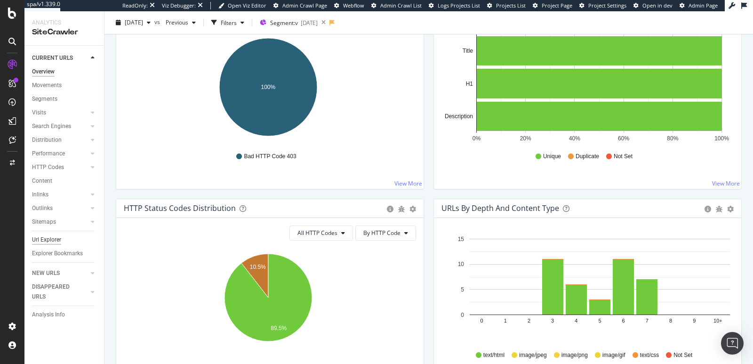
click at [47, 238] on div "Url Explorer" at bounding box center [46, 240] width 29 height 10
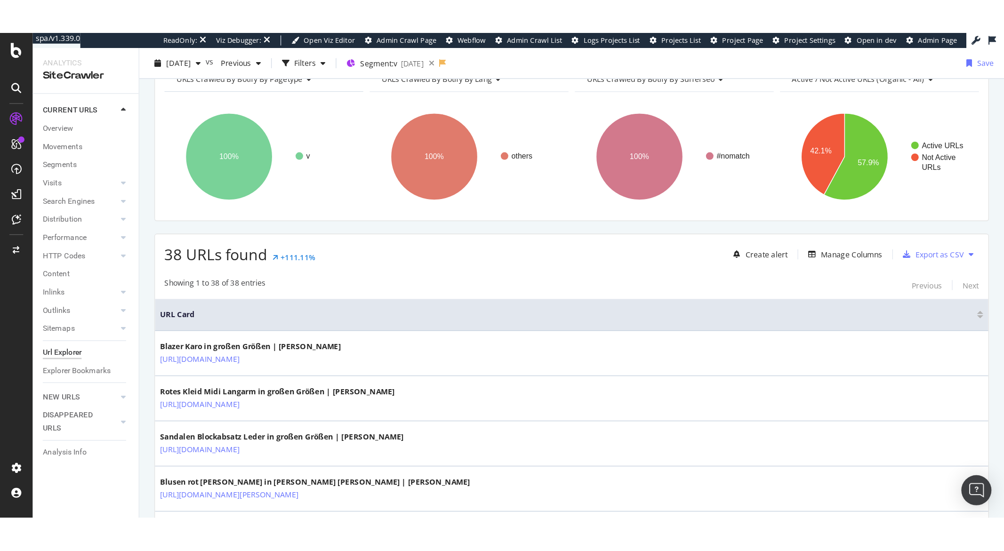
scroll to position [320, 0]
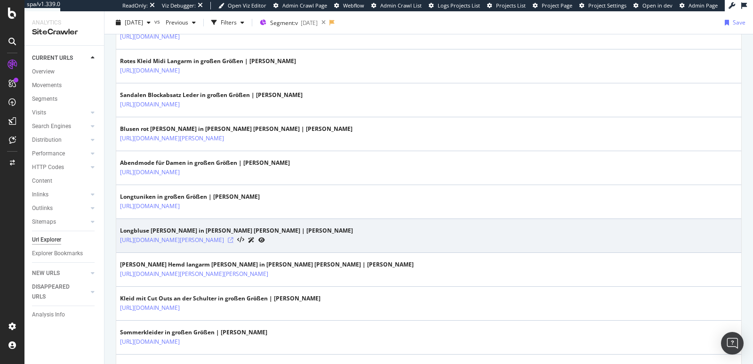
click at [233, 237] on icon at bounding box center [231, 240] width 6 height 6
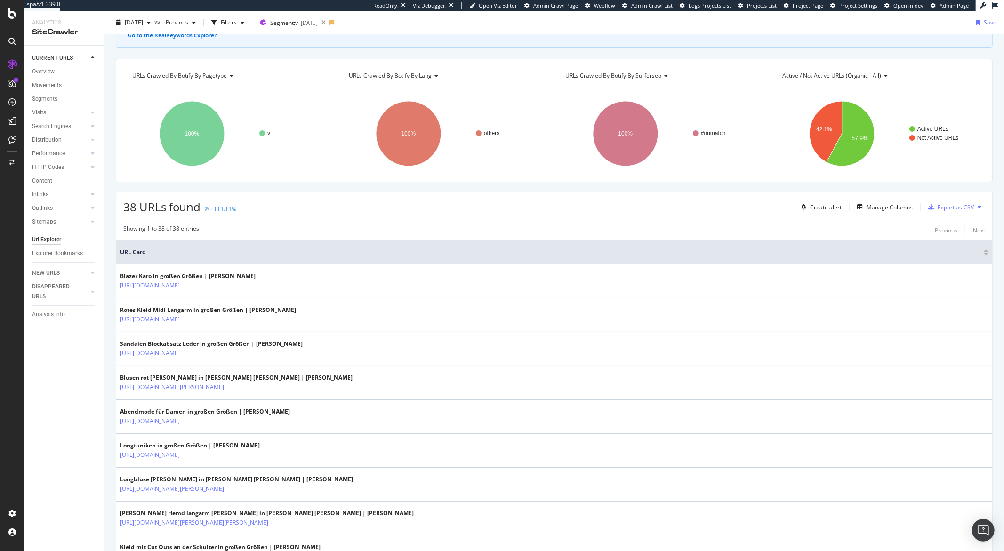
scroll to position [0, 0]
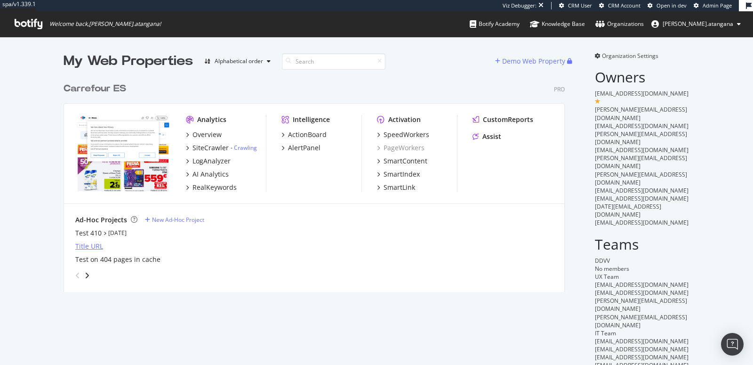
scroll to position [213, 501]
click at [199, 149] on div "SiteCrawler" at bounding box center [210, 147] width 36 height 9
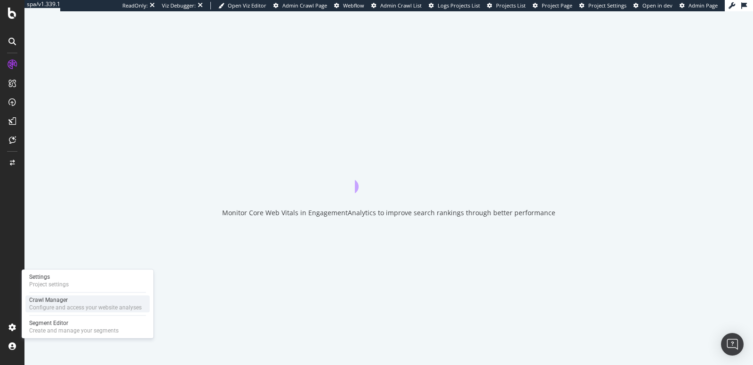
click at [55, 307] on div "Configure and access your website analyses" at bounding box center [85, 308] width 112 height 8
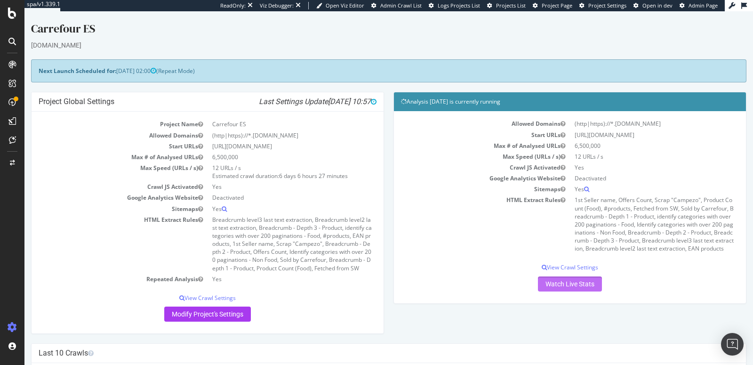
click at [542, 290] on link "Watch Live Stats" at bounding box center [570, 283] width 64 height 15
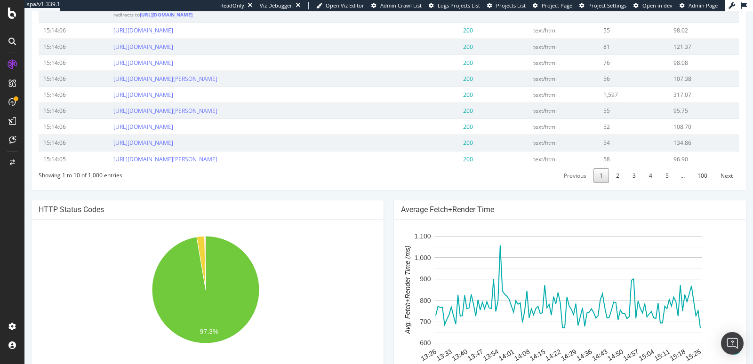
scroll to position [358, 0]
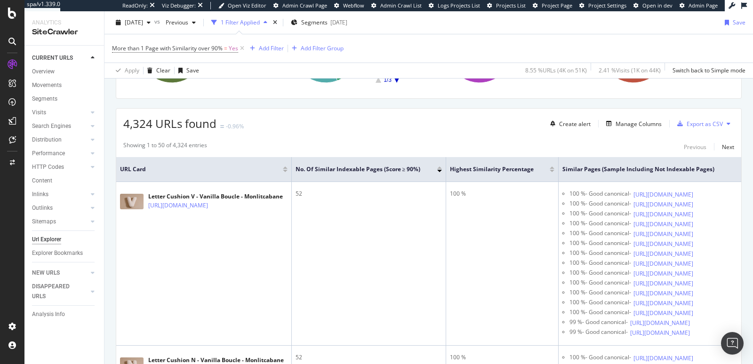
scroll to position [21, 0]
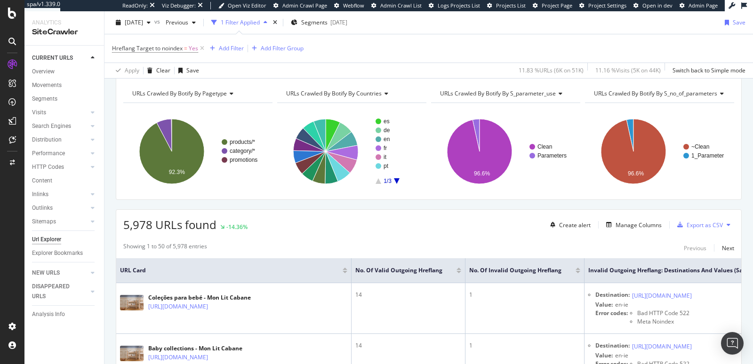
scroll to position [96, 0]
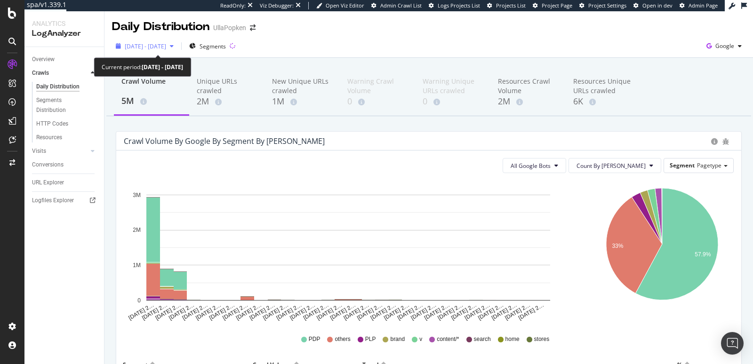
click at [174, 44] on icon "button" at bounding box center [172, 46] width 4 height 6
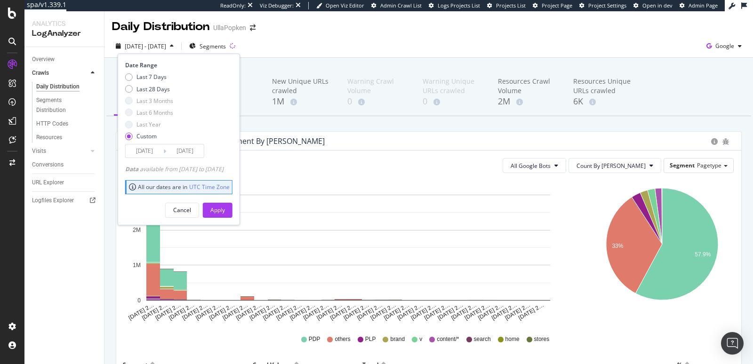
click at [188, 154] on input "[DATE]" at bounding box center [185, 150] width 38 height 13
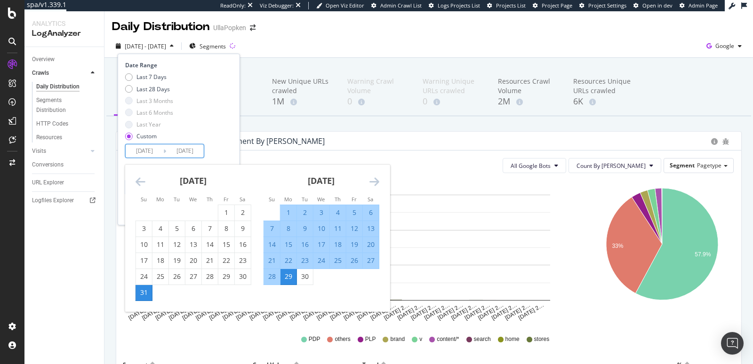
click at [370, 183] on icon "Move forward to switch to the next month." at bounding box center [374, 181] width 10 height 11
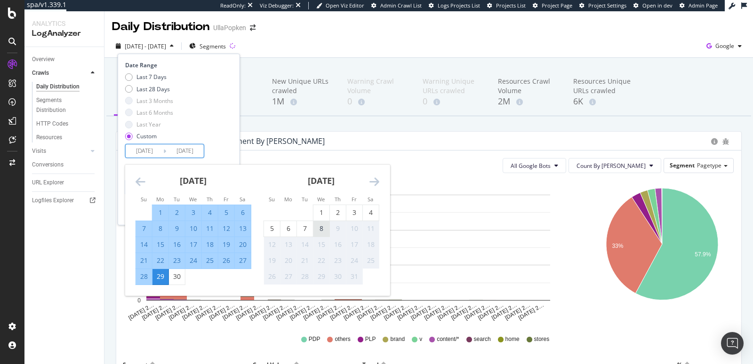
click at [318, 230] on div "8" at bounding box center [321, 228] width 16 height 9
type input "[DATE]"
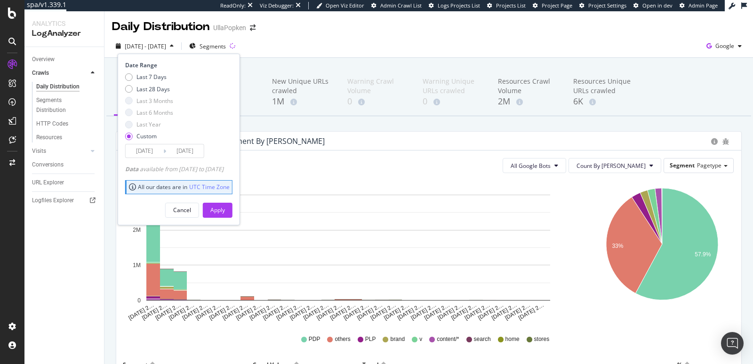
click at [232, 211] on button "Apply" at bounding box center [218, 210] width 30 height 15
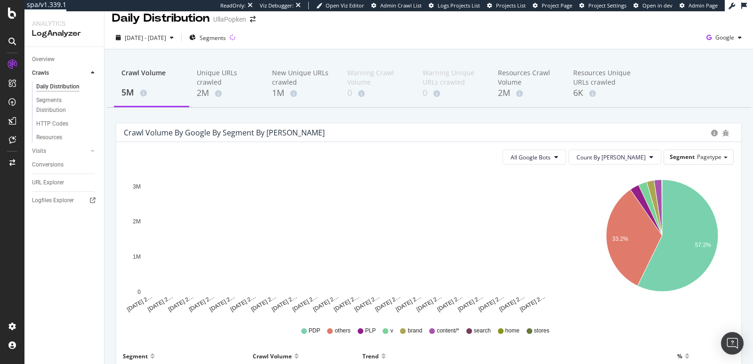
scroll to position [7, 0]
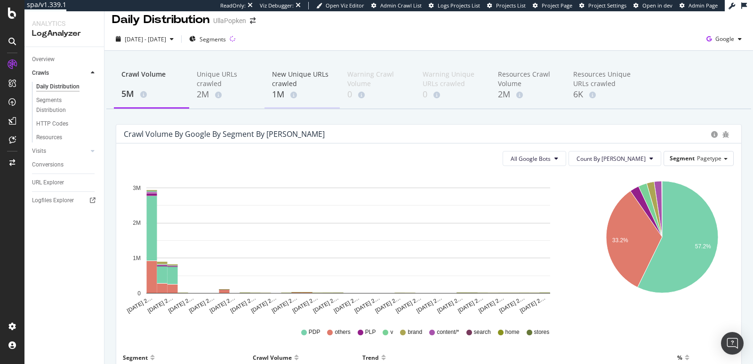
click at [288, 89] on div "1M" at bounding box center [302, 94] width 60 height 12
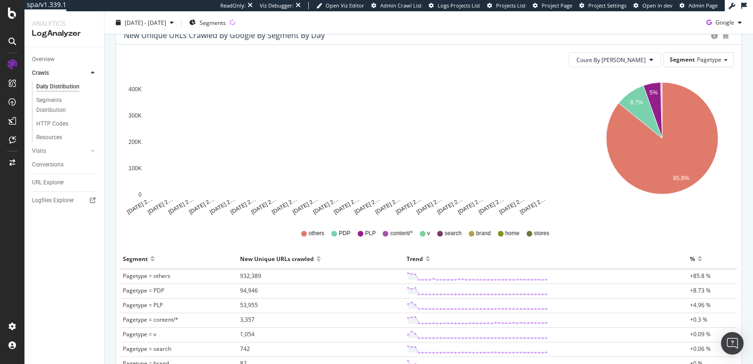
scroll to position [108, 0]
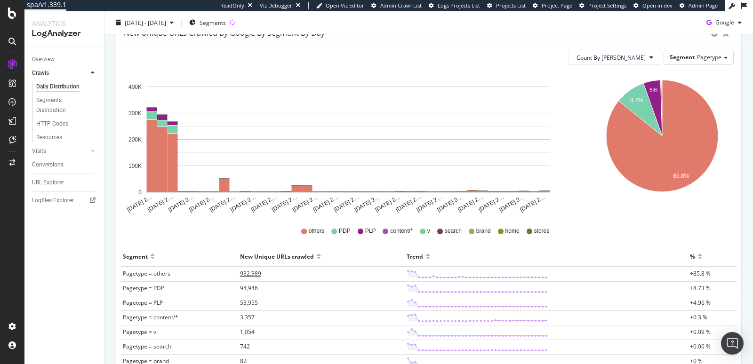
click at [246, 274] on span "932,389" at bounding box center [250, 274] width 21 height 8
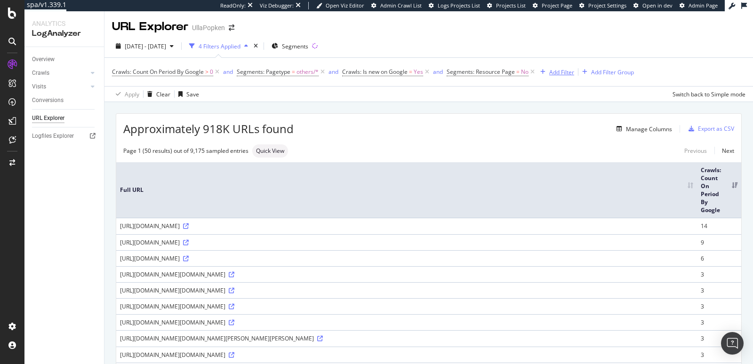
click at [557, 72] on div "Add Filter" at bounding box center [561, 72] width 25 height 8
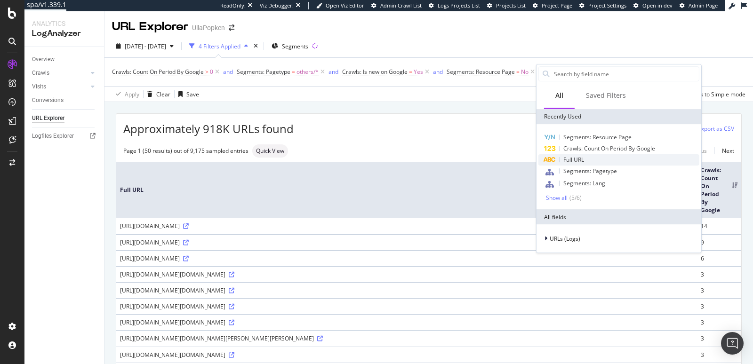
click at [576, 158] on span "Full URL" at bounding box center [573, 160] width 21 height 8
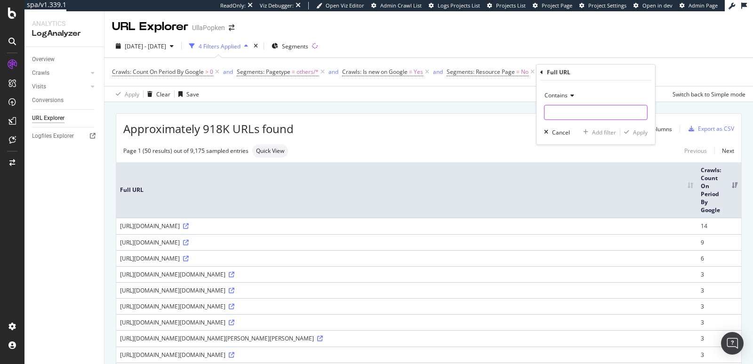
click at [568, 118] on input "text" at bounding box center [595, 112] width 103 height 15
click at [564, 99] on div "Contains" at bounding box center [596, 95] width 104 height 15
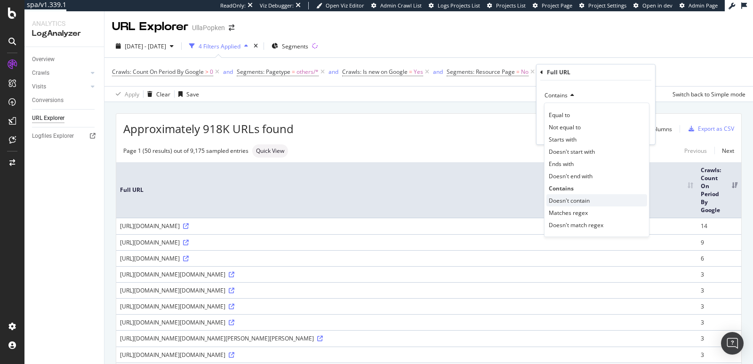
click at [569, 198] on span "Doesn't contain" at bounding box center [569, 201] width 41 height 8
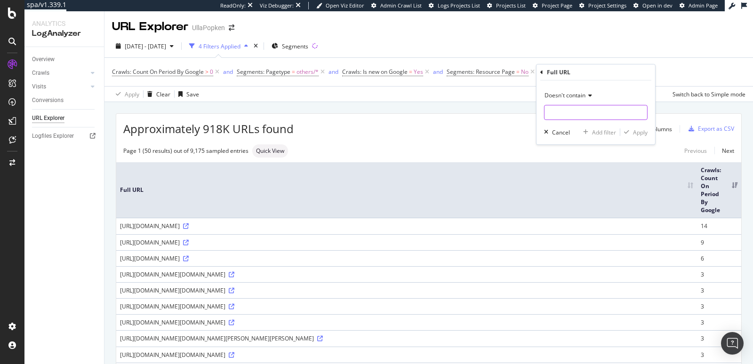
click at [556, 110] on input "text" at bounding box center [595, 112] width 103 height 15
type input "?campaign"
click at [632, 133] on div "button" at bounding box center [626, 132] width 13 height 6
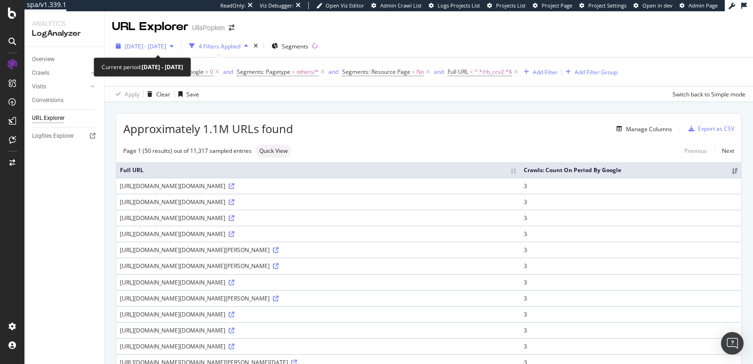
click at [174, 48] on icon "button" at bounding box center [172, 46] width 4 height 6
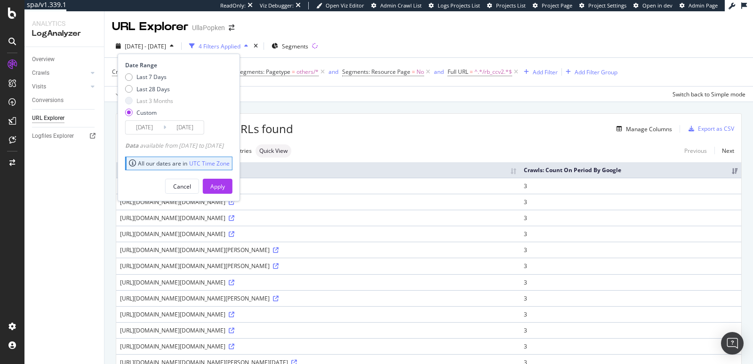
click at [192, 130] on input "2025/09/28" at bounding box center [185, 127] width 38 height 13
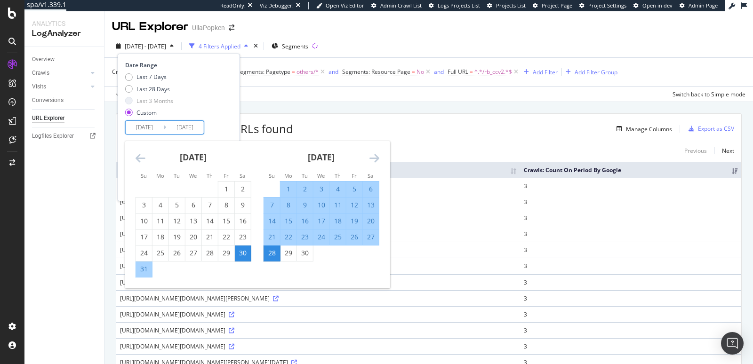
click at [373, 159] on icon "Move forward to switch to the next month." at bounding box center [374, 157] width 10 height 11
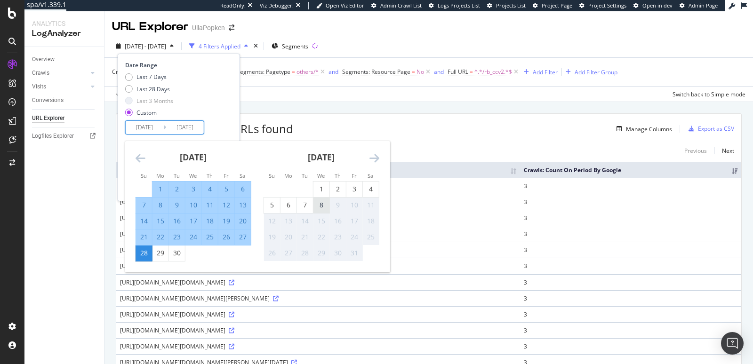
click at [318, 202] on div "8" at bounding box center [321, 204] width 16 height 9
type input "2025/10/08"
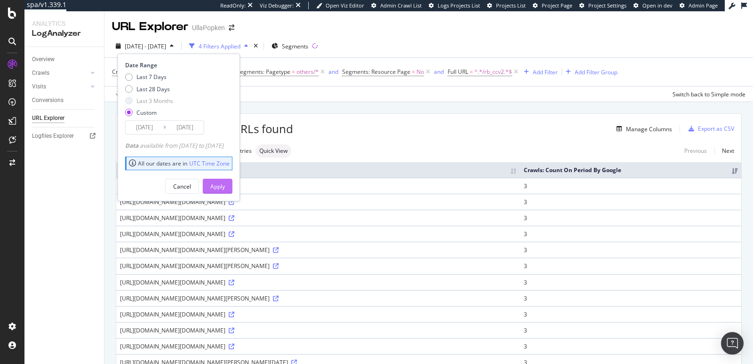
click at [225, 184] on div "Apply" at bounding box center [217, 187] width 15 height 8
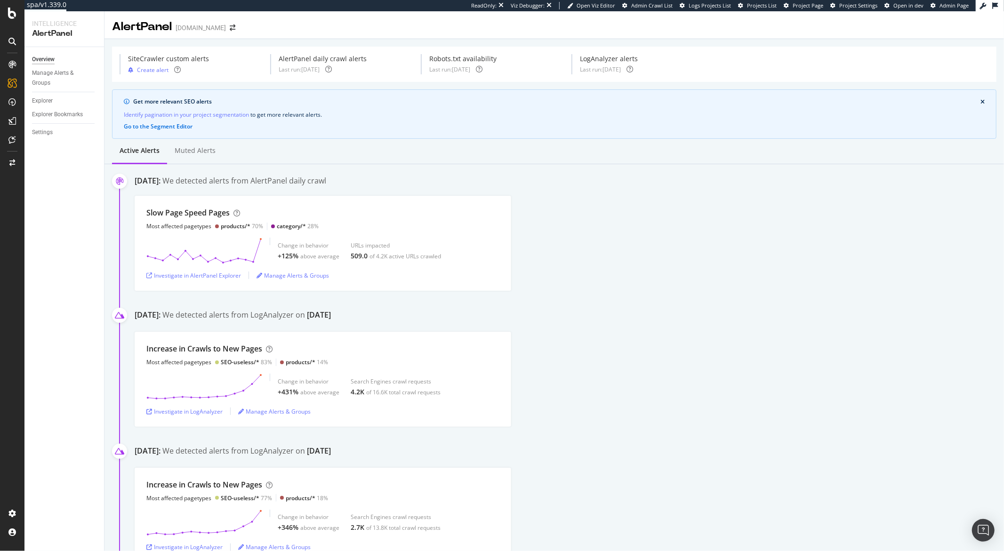
scroll to position [611, 0]
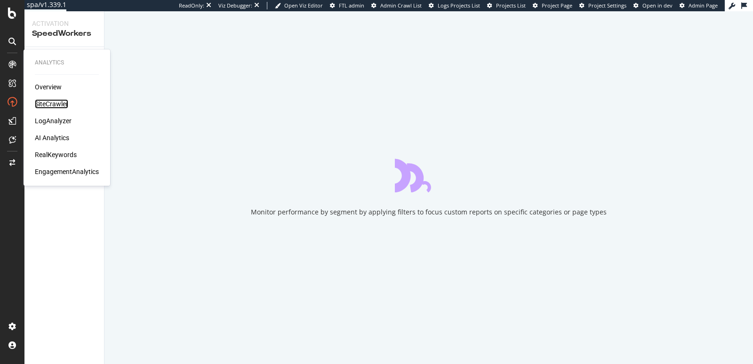
click at [47, 104] on div "SiteCrawler" at bounding box center [51, 103] width 33 height 9
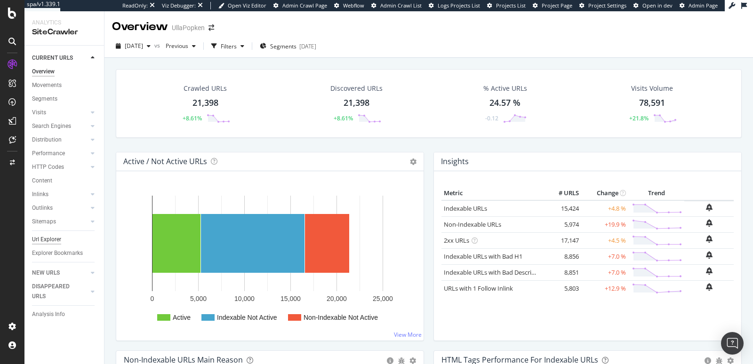
click at [43, 235] on div "Url Explorer" at bounding box center [46, 240] width 29 height 10
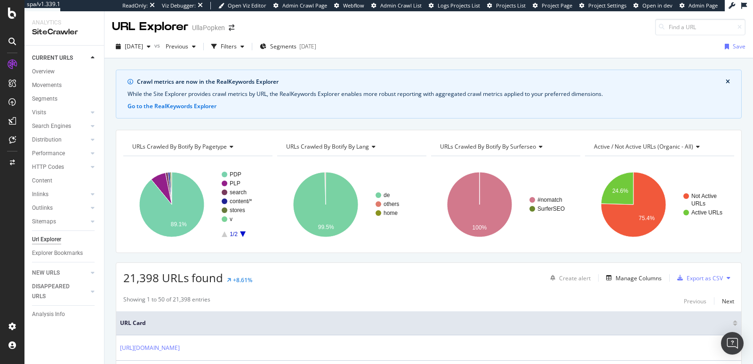
click at [402, 43] on div "[DATE] vs Previous Filters Segments [DATE] Save" at bounding box center [428, 48] width 648 height 19
click at [169, 211] on icon "A chart." at bounding box center [171, 204] width 65 height 65
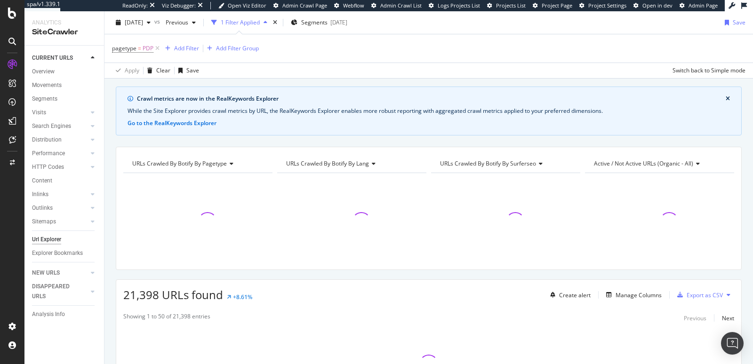
scroll to position [114, 0]
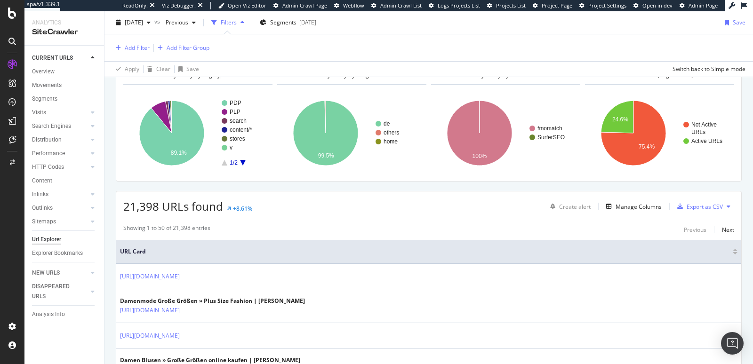
scroll to position [113, 0]
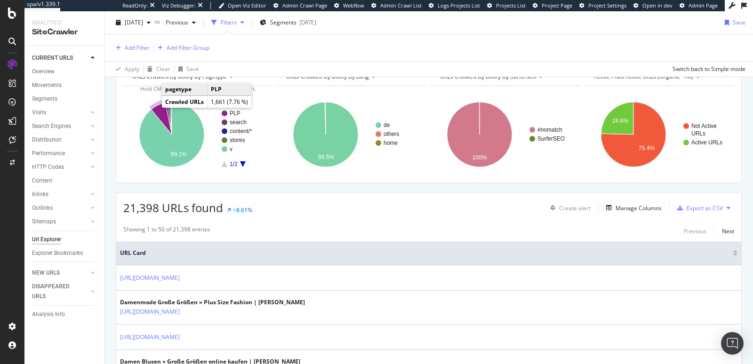
click at [160, 106] on icon "A chart." at bounding box center [161, 119] width 21 height 32
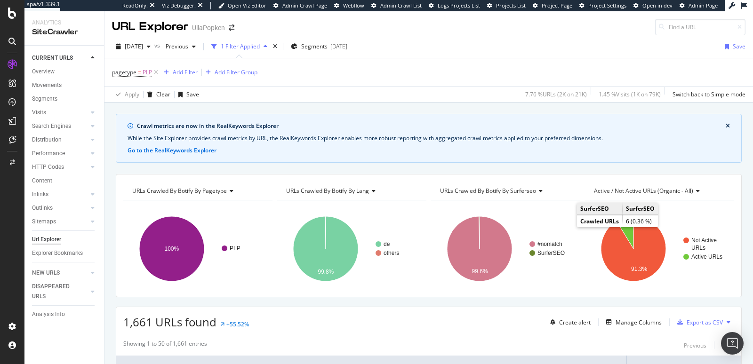
click at [183, 75] on div "Add Filter" at bounding box center [185, 72] width 25 height 8
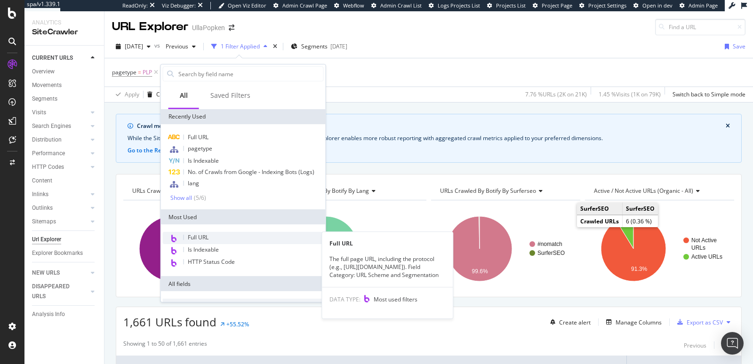
click at [200, 237] on span "Full URL" at bounding box center [198, 237] width 21 height 8
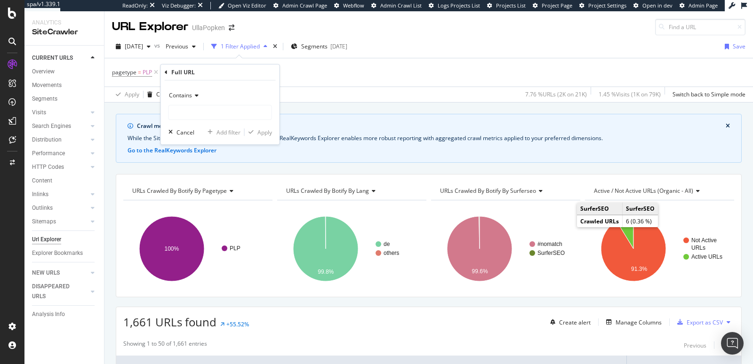
click at [191, 90] on div "Contains" at bounding box center [220, 95] width 104 height 15
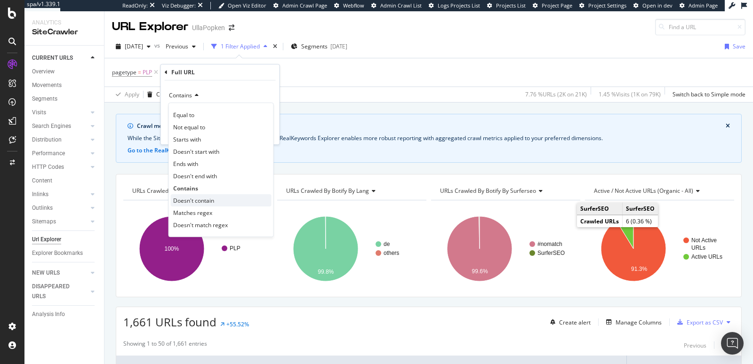
click at [198, 202] on span "Doesn't contain" at bounding box center [193, 201] width 41 height 8
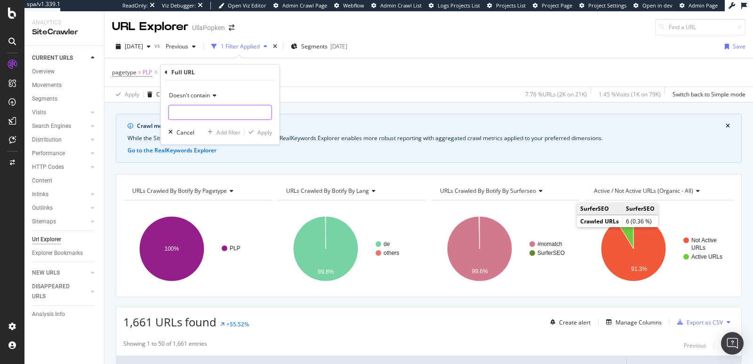
click at [197, 109] on input "text" at bounding box center [220, 112] width 103 height 15
type input "?"
click at [260, 128] on div "Apply" at bounding box center [264, 132] width 15 height 8
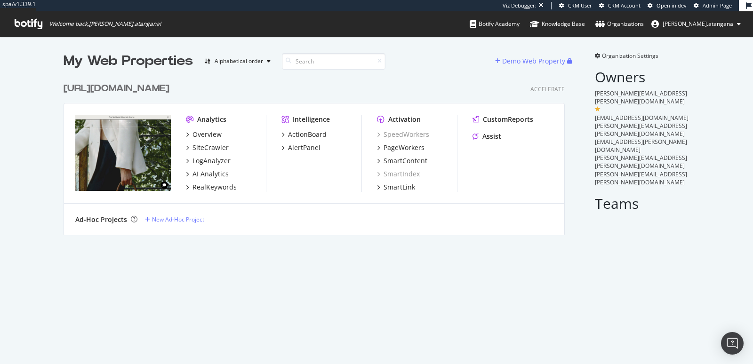
scroll to position [157, 501]
click at [212, 145] on div "SiteCrawler" at bounding box center [210, 147] width 36 height 9
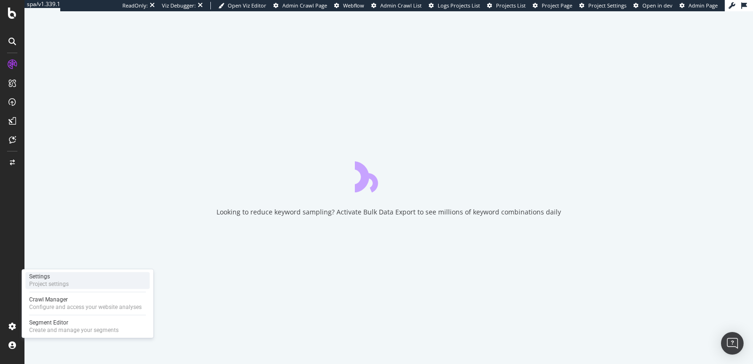
click at [44, 285] on div "Project settings" at bounding box center [49, 284] width 40 height 8
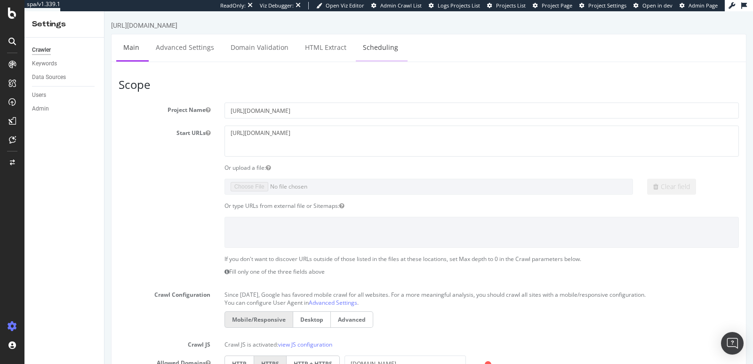
click at [365, 52] on link "Scheduling" at bounding box center [380, 47] width 49 height 26
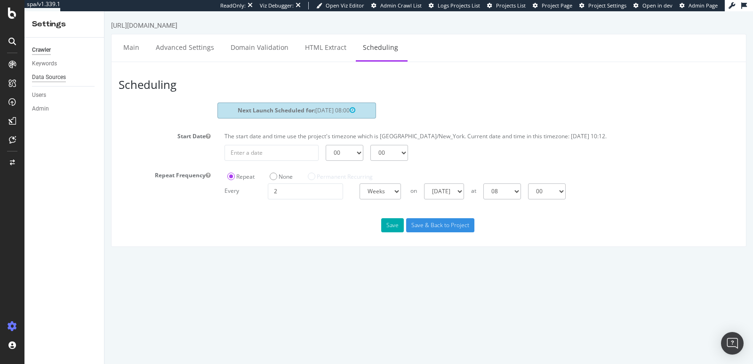
click at [40, 76] on div "Data Sources" at bounding box center [49, 77] width 34 height 10
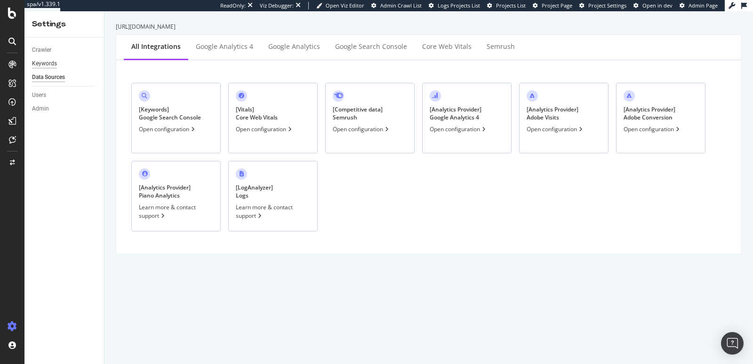
click at [45, 67] on div "Keywords" at bounding box center [44, 64] width 25 height 10
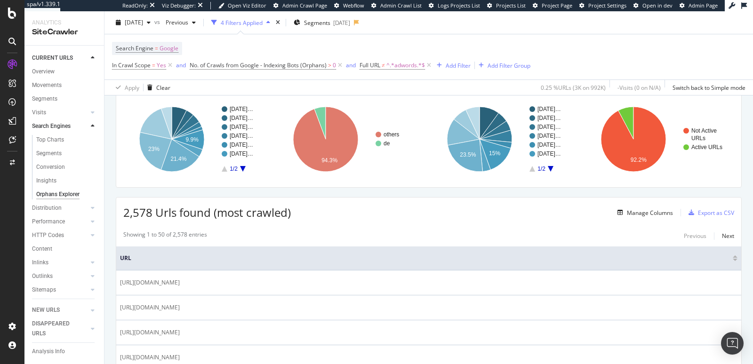
scroll to position [66, 0]
click at [394, 66] on span "^.*adwords.*$" at bounding box center [405, 65] width 39 height 13
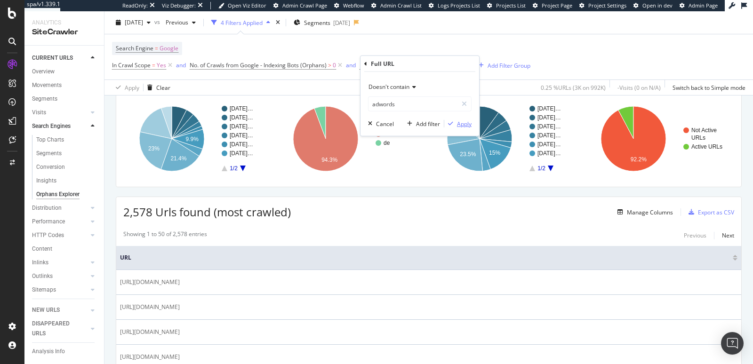
click at [455, 121] on div "button" at bounding box center [450, 124] width 13 height 6
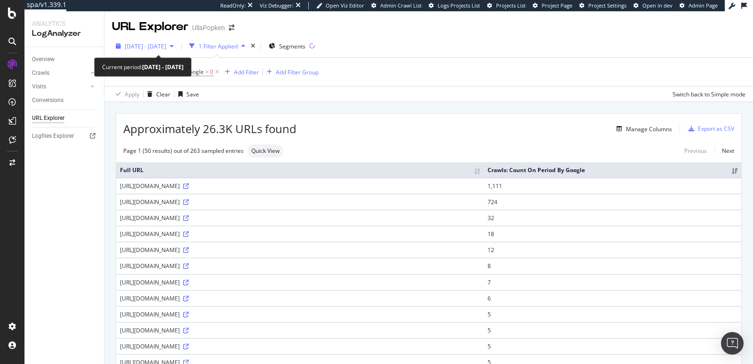
click at [174, 47] on icon "button" at bounding box center [172, 46] width 4 height 6
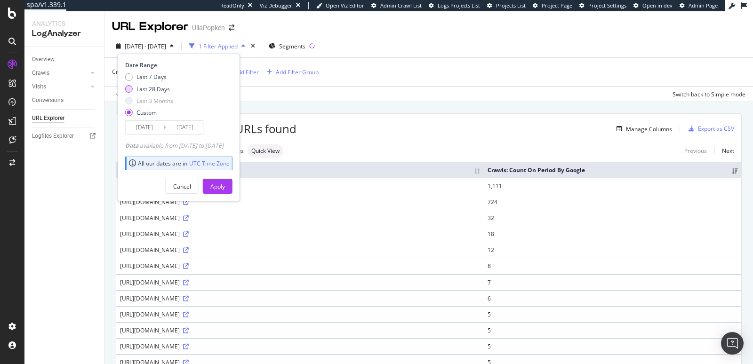
click at [159, 88] on div "Last 28 Days" at bounding box center [152, 89] width 33 height 8
type input "2025/09/11"
type input "2025/10/08"
click at [225, 186] on div "Apply" at bounding box center [217, 187] width 15 height 8
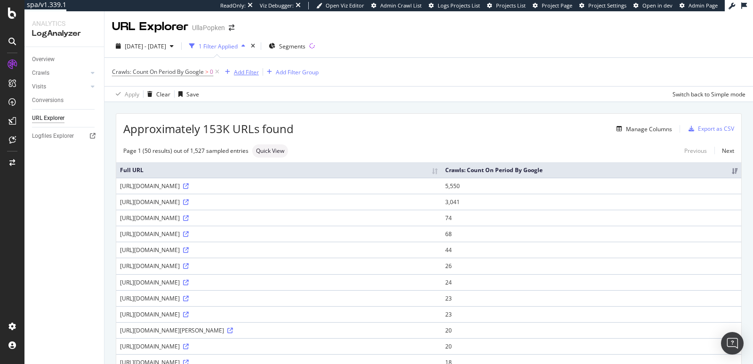
click at [248, 74] on div "Add Filter" at bounding box center [246, 72] width 25 height 8
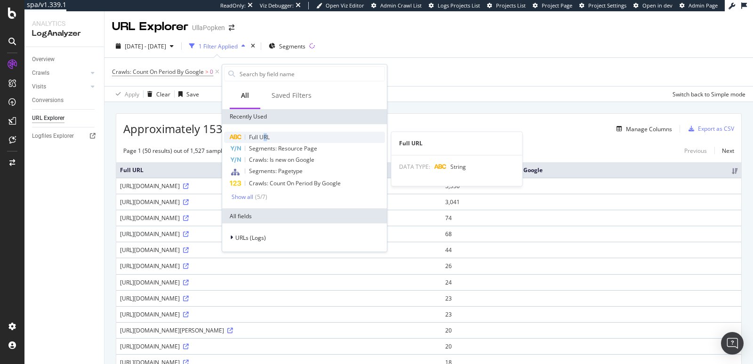
click at [265, 136] on span "Full URL" at bounding box center [259, 137] width 21 height 8
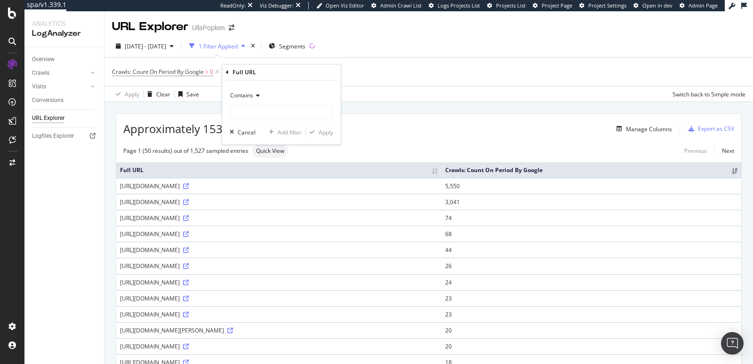
click at [257, 100] on div "Contains" at bounding box center [282, 95] width 104 height 15
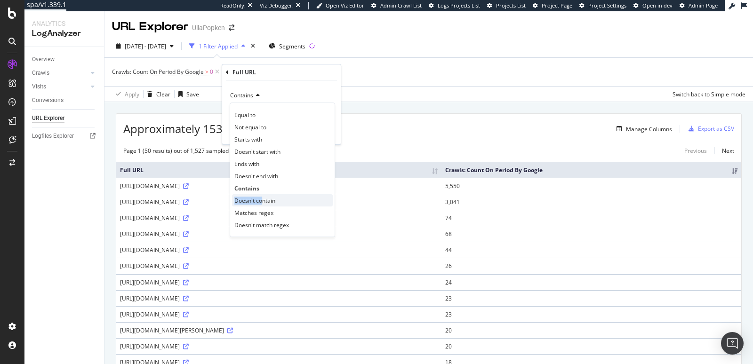
click at [260, 196] on div "Doesn't contain" at bounding box center [282, 200] width 101 height 12
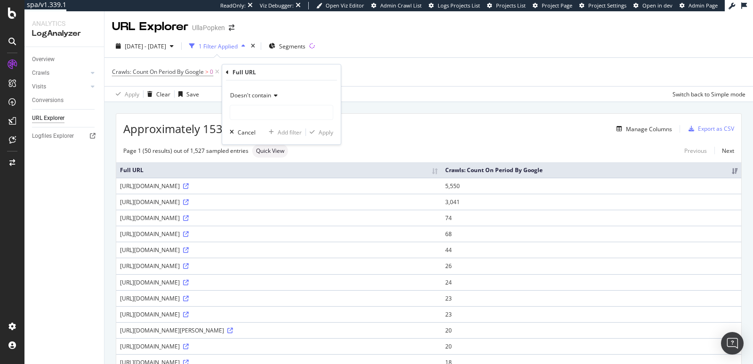
click at [260, 81] on div "Doesn't contain Cancel Add filter Apply" at bounding box center [281, 112] width 119 height 64
click at [258, 111] on input "text" at bounding box center [281, 112] width 103 height 15
type input "/v/"
click at [322, 132] on div "Apply" at bounding box center [326, 132] width 15 height 8
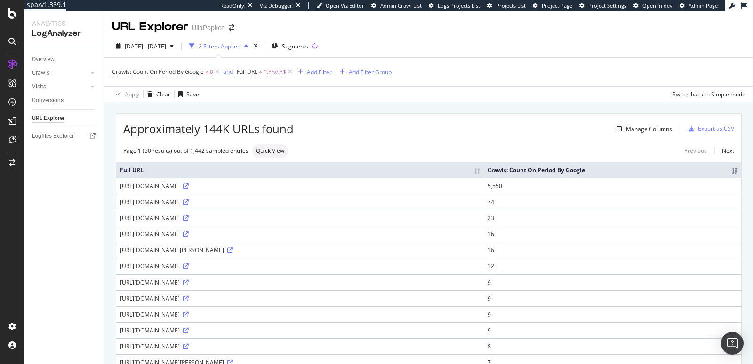
click at [316, 73] on div "Add Filter" at bounding box center [319, 72] width 25 height 8
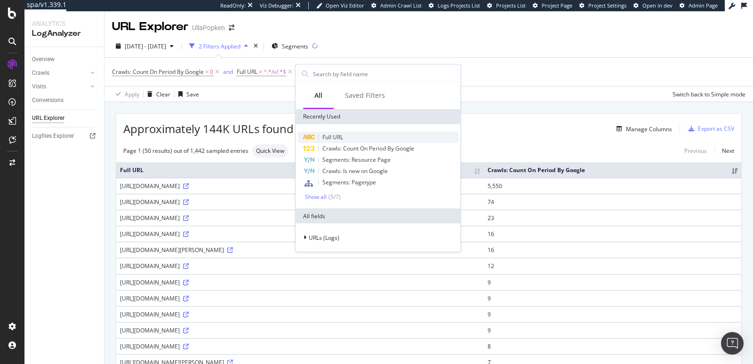
click at [340, 133] on span "Full URL" at bounding box center [332, 137] width 21 height 8
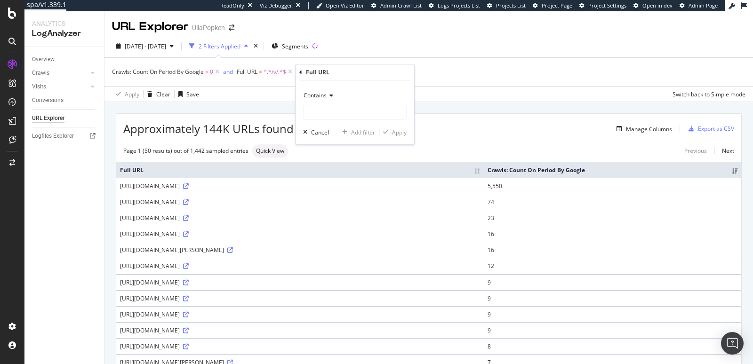
click at [328, 96] on icon at bounding box center [330, 96] width 7 height 6
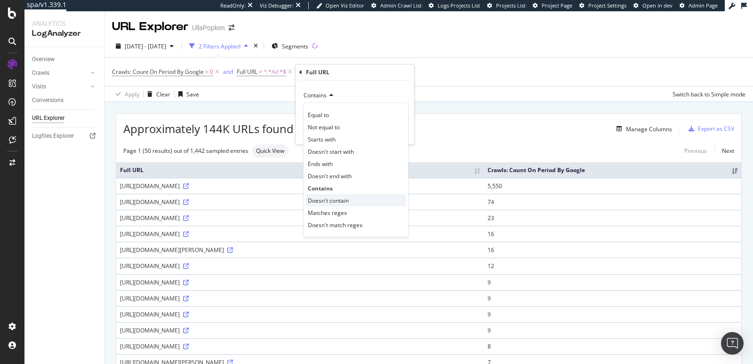
click at [342, 201] on span "Doesn't contain" at bounding box center [328, 201] width 41 height 8
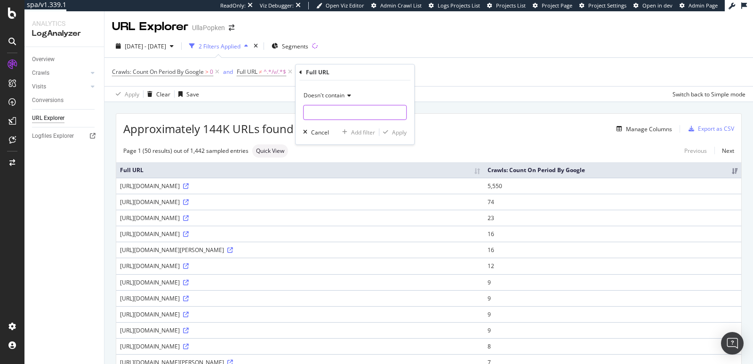
click at [338, 107] on input "text" at bounding box center [355, 112] width 103 height 15
click at [308, 112] on input "campaign" at bounding box center [348, 112] width 89 height 15
type input "?campaign"
click at [390, 128] on div "Apply" at bounding box center [392, 132] width 27 height 8
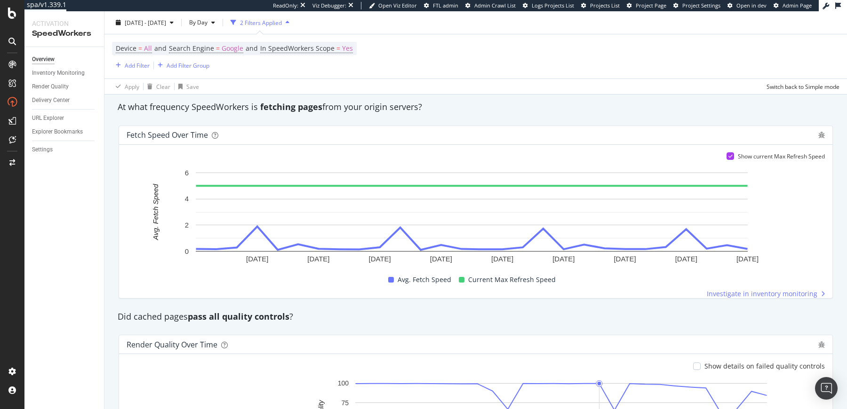
scroll to position [502, 0]
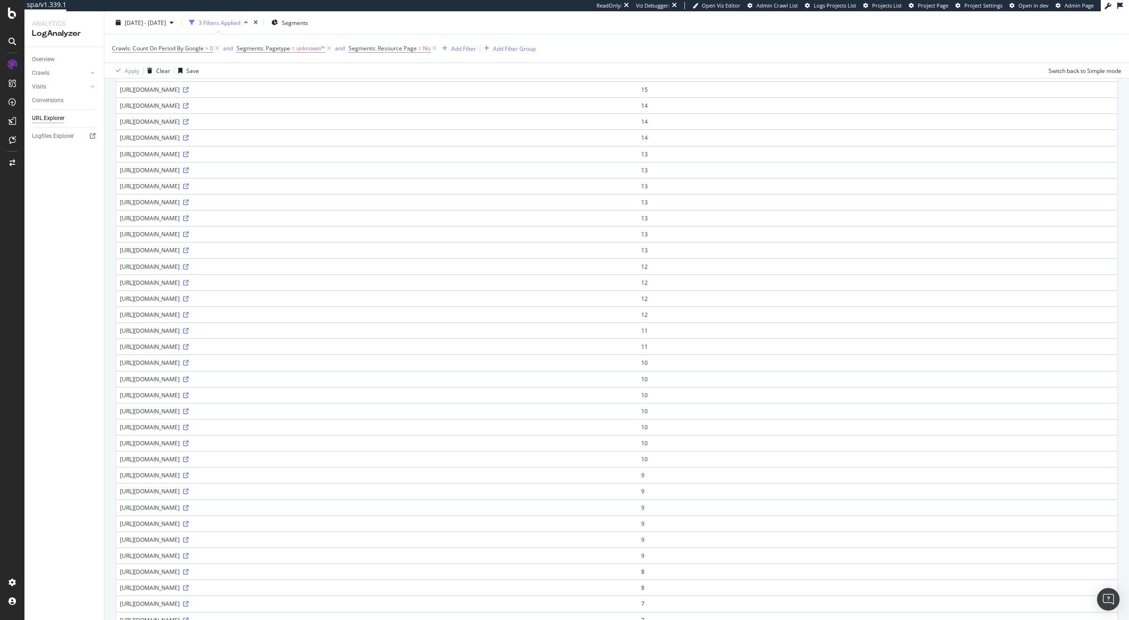
scroll to position [19, 0]
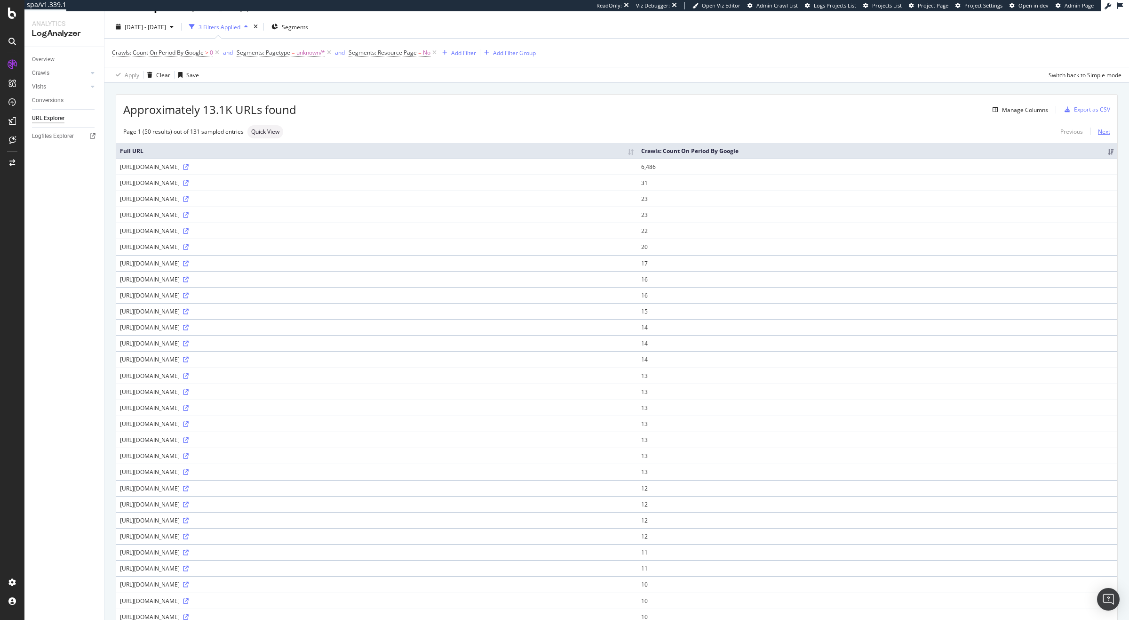
click at [1091, 133] on link "Next" at bounding box center [1101, 132] width 20 height 14
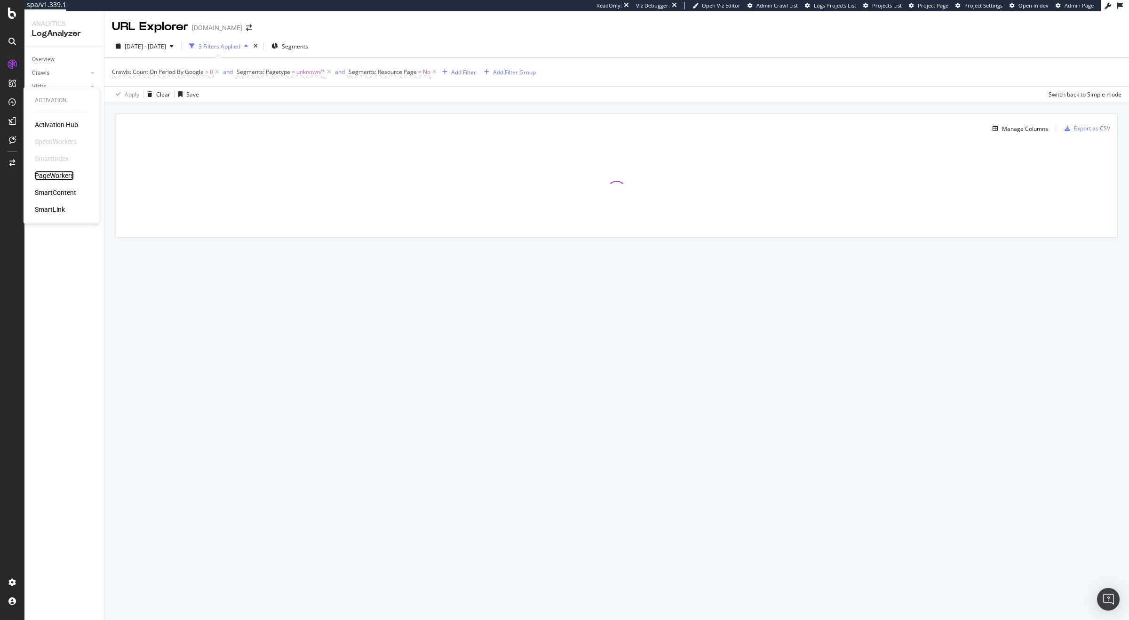
click at [54, 176] on div "PageWorkers" at bounding box center [54, 175] width 39 height 9
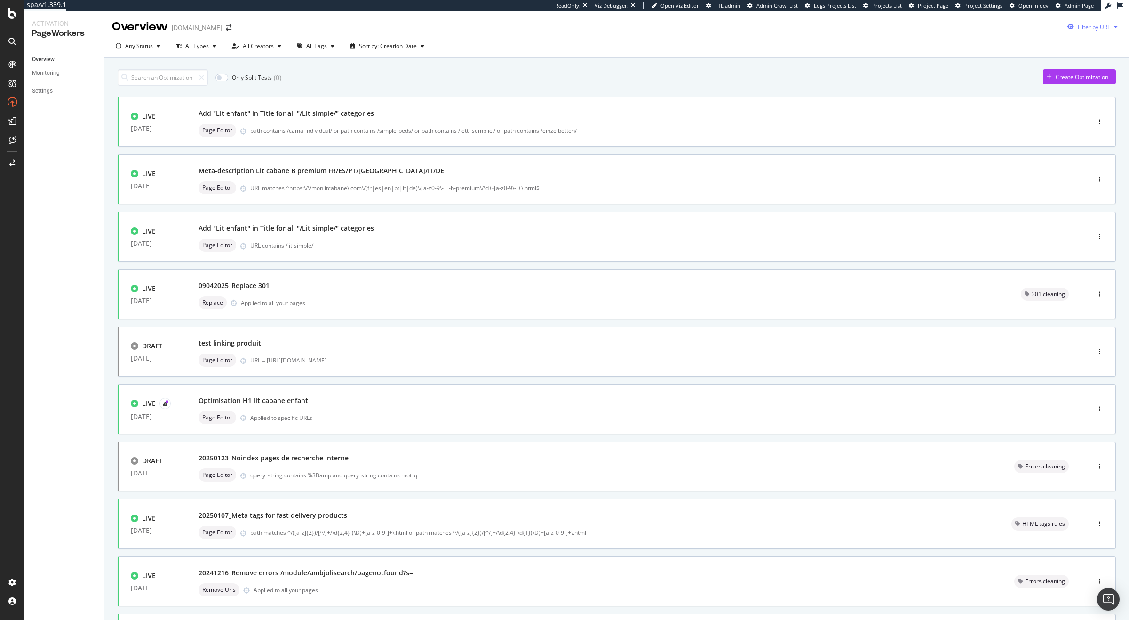
click at [1068, 30] on div "Filter by URL" at bounding box center [1093, 27] width 58 height 14
click at [710, 64] on div "Only Split Tests ( 0 ) Create Optimization LIVE 08 Sep. 2025 Add "Lit enfant" i…" at bounding box center [616, 391] width 1025 height 666
click at [164, 74] on input at bounding box center [163, 77] width 90 height 16
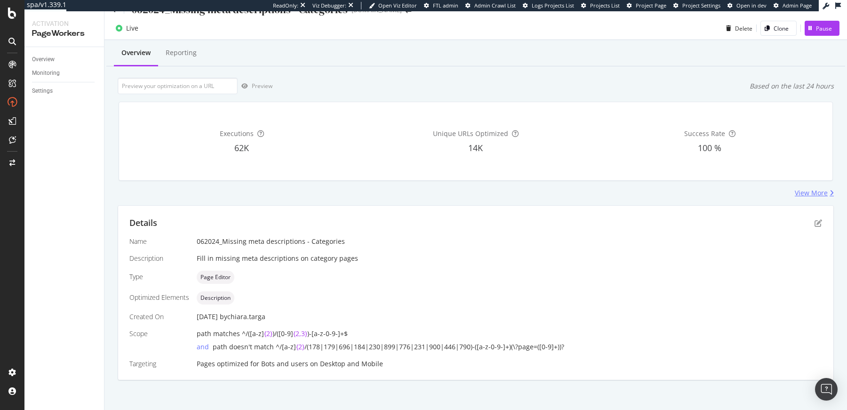
scroll to position [17, 0]
click at [815, 221] on icon "pen-to-square" at bounding box center [819, 222] width 8 height 8
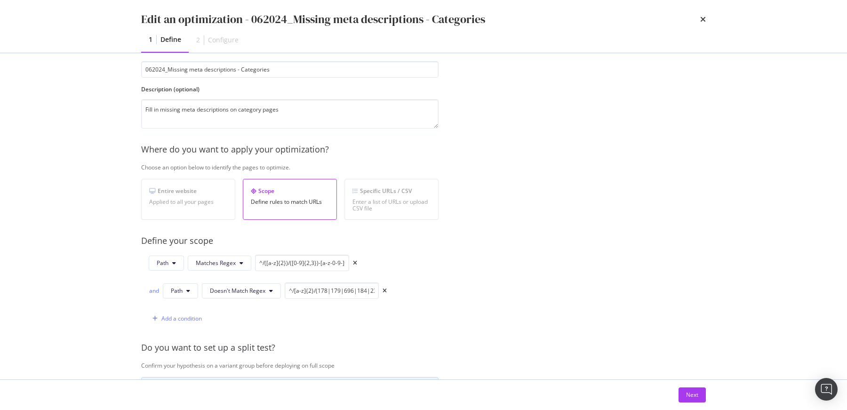
scroll to position [105, 0]
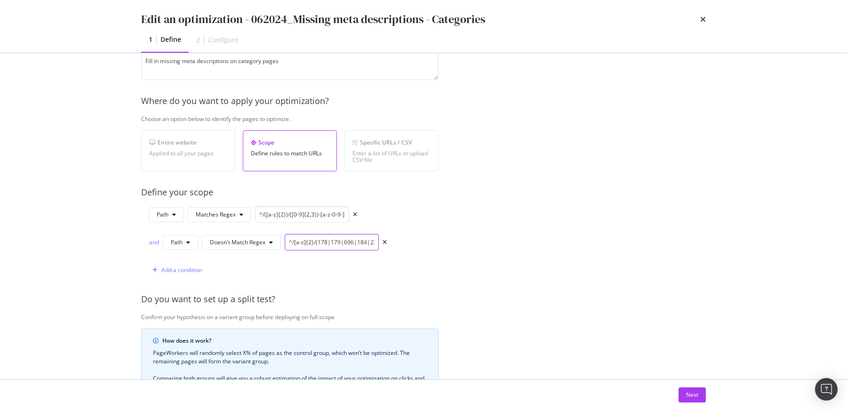
click at [322, 241] on input "^/[a-z]{2}/(178|179|696|184|230|899|776|231|900|446|790)-([a-z-0-9-]+)(\?page=(…" at bounding box center [332, 242] width 94 height 16
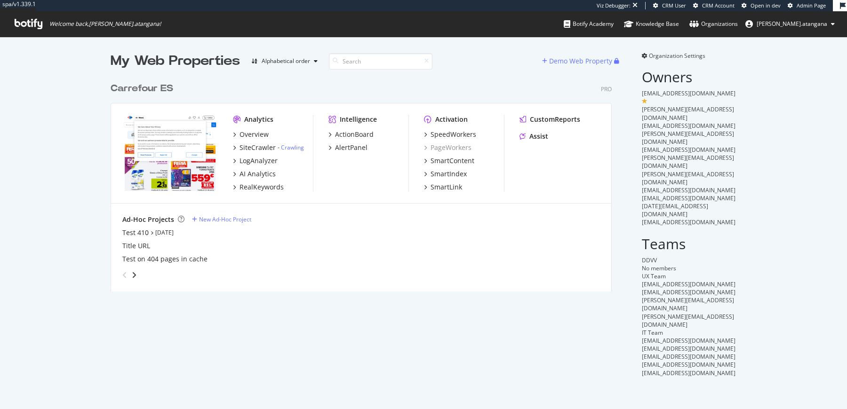
scroll to position [212, 499]
click at [249, 144] on div "SiteCrawler" at bounding box center [258, 147] width 36 height 9
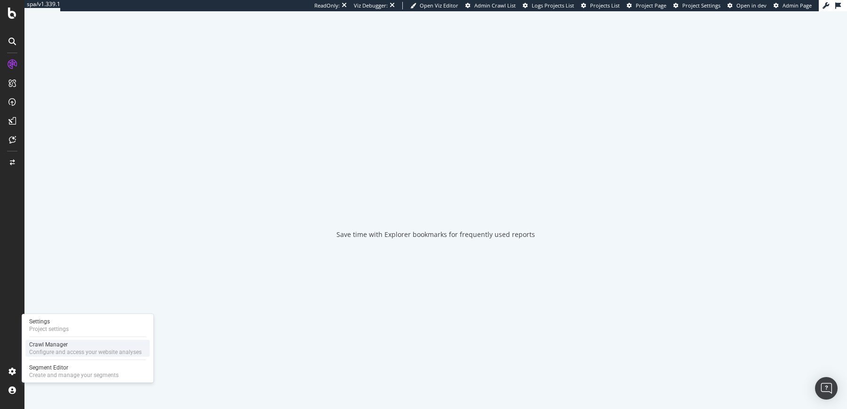
click at [55, 351] on div "Configure and access your website analyses" at bounding box center [85, 353] width 112 height 8
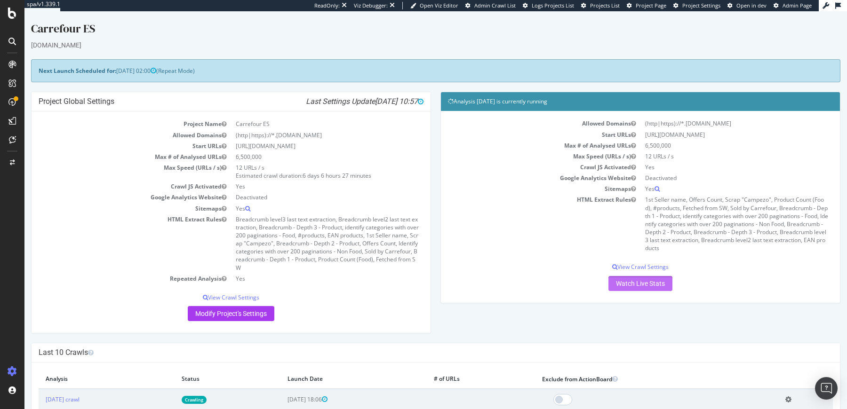
click at [622, 282] on link "Watch Live Stats" at bounding box center [640, 283] width 64 height 15
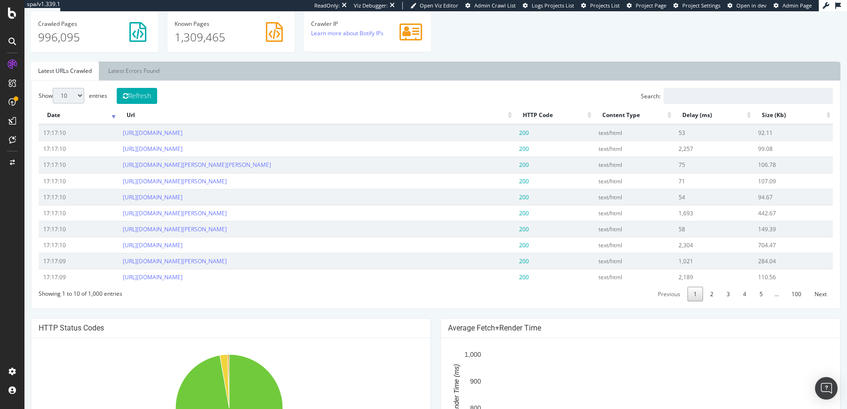
scroll to position [424, 0]
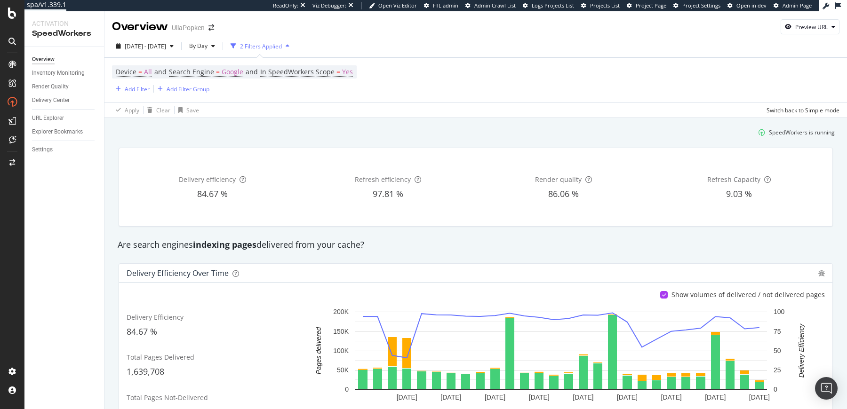
scroll to position [502, 0]
